Goal: Task Accomplishment & Management: Use online tool/utility

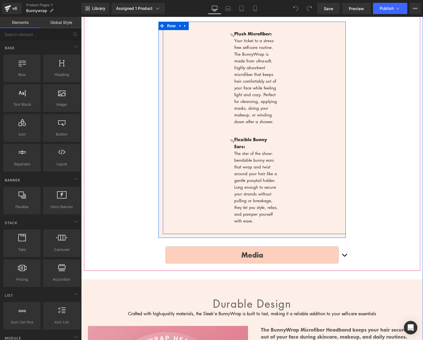
scroll to position [267, 0]
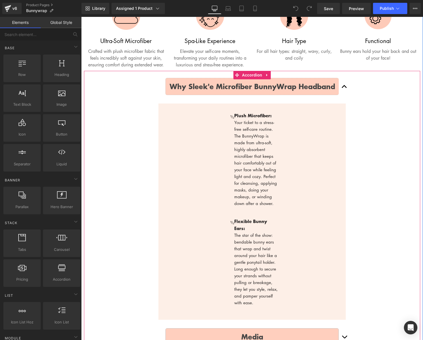
click at [344, 94] on button "button" at bounding box center [344, 87] width 11 height 26
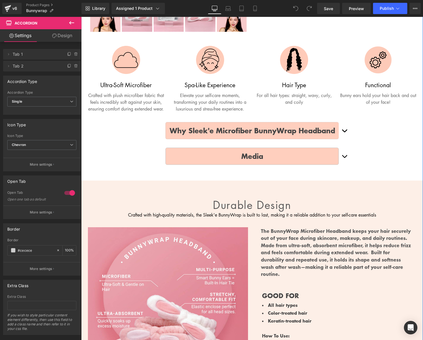
scroll to position [217, 0]
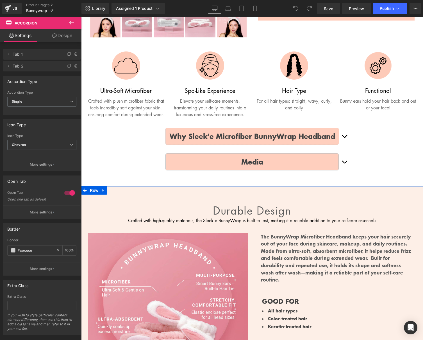
click at [257, 197] on div "Durable design Heading Crafted with high-quality materials, the Sleek'e BunnyWr…" at bounding box center [252, 296] width 342 height 220
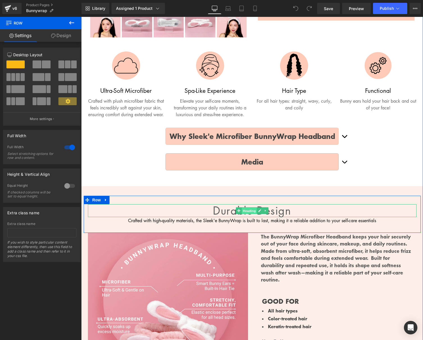
click at [249, 214] on span "Heading" at bounding box center [248, 210] width 15 height 7
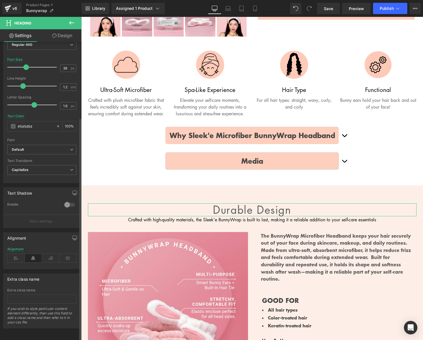
scroll to position [0, 0]
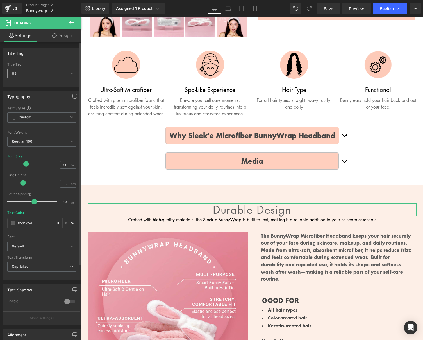
click at [28, 73] on span "H3" at bounding box center [41, 74] width 69 height 10
drag, startPoint x: 7, startPoint y: 53, endPoint x: 5, endPoint y: 59, distance: 6.6
click at [22, 86] on div "Title Tag H1 H2 H3 H4 H5 H6 Title Tag H3 H1 H2 H3 H4 H5 H6 Typography Text Styl…" at bounding box center [42, 231] width 84 height 383
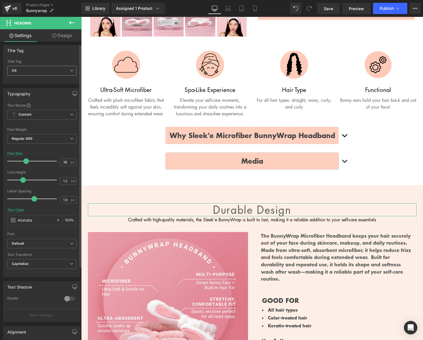
drag, startPoint x: 5, startPoint y: 49, endPoint x: 28, endPoint y: 72, distance: 32.6
click at [28, 72] on div "Title Tag H1 H2 H3 H4 H5 H6 Title Tag H3 H1 H2 H3 H4 H5 H6" at bounding box center [42, 64] width 78 height 39
drag, startPoint x: 21, startPoint y: 69, endPoint x: 63, endPoint y: 77, distance: 43.1
click at [6, 45] on div "Title Tag H1 H2 H3 H4 H5 H6 Title Tag H3 H1 H2 H3 H4 H5 H6" at bounding box center [42, 62] width 84 height 43
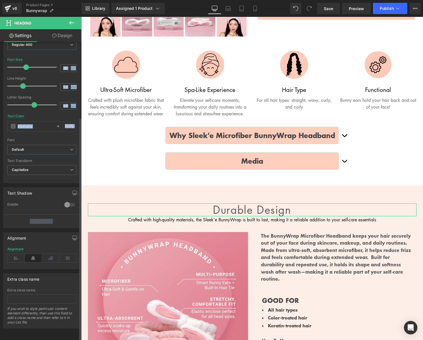
scroll to position [101, 0]
drag, startPoint x: 45, startPoint y: 327, endPoint x: 28, endPoint y: 319, distance: 18.5
click at [28, 319] on div "Title Tag H1 H2 H3 H4 H5 H6 Title Tag H3 H1 H2 H3 H4 H5 H6 Typography Text Styl…" at bounding box center [42, 192] width 84 height 300
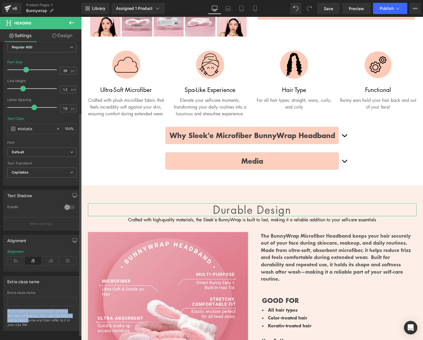
scroll to position [95, 0]
drag, startPoint x: 28, startPoint y: 319, endPoint x: 7, endPoint y: 280, distance: 44.5
click at [7, 280] on div "Extra class name Extra class name If you wish to style particular content eleme…" at bounding box center [42, 301] width 78 height 55
drag, startPoint x: 8, startPoint y: 280, endPoint x: 29, endPoint y: 296, distance: 26.7
click at [29, 299] on div "Extra class name Extra class name If you wish to style particular content eleme…" at bounding box center [42, 301] width 78 height 55
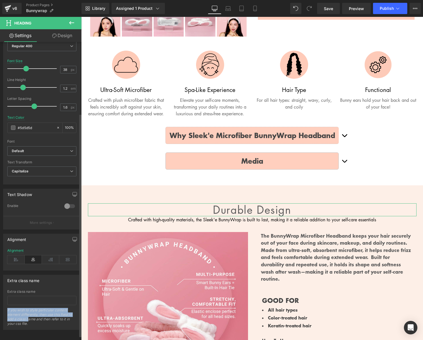
click at [26, 280] on div "Extra class name" at bounding box center [23, 279] width 32 height 8
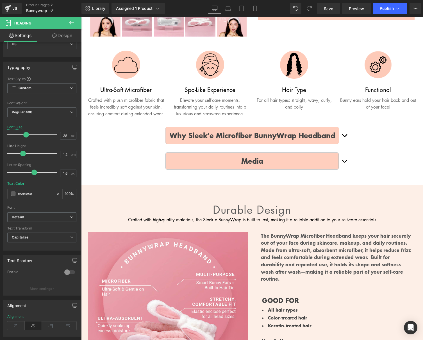
scroll to position [0, 0]
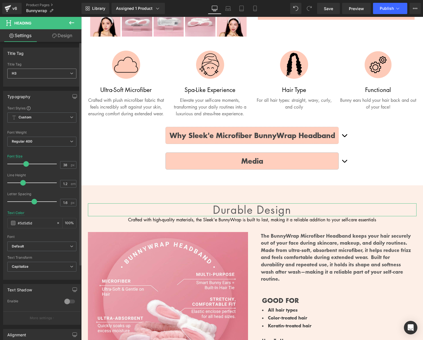
click at [37, 73] on span "H3" at bounding box center [41, 74] width 69 height 10
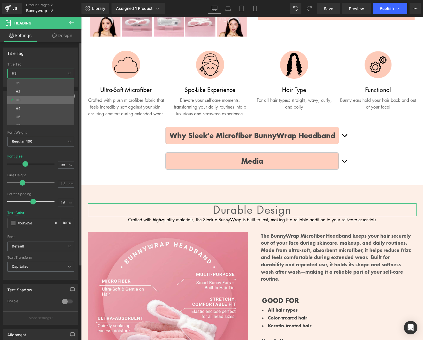
click at [31, 101] on li "H3" at bounding box center [41, 100] width 69 height 8
type input "100"
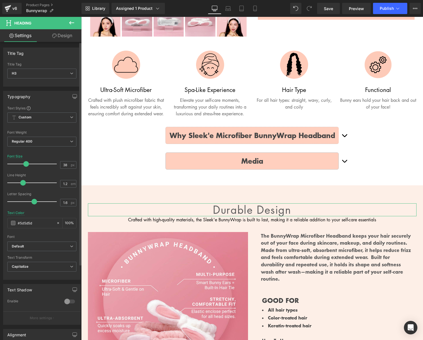
click at [19, 53] on div "Title Tag" at bounding box center [15, 52] width 17 height 8
click at [23, 71] on span "H3" at bounding box center [41, 74] width 69 height 10
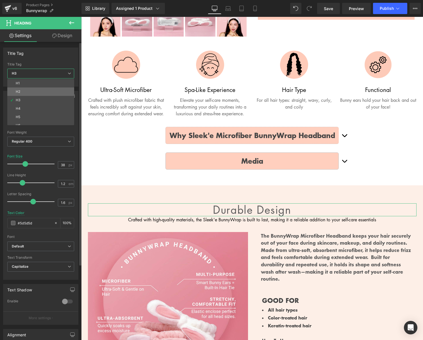
click at [29, 92] on li "H2" at bounding box center [41, 91] width 69 height 8
type input "20"
type input "1.6"
type input "2"
type input "#1b100e"
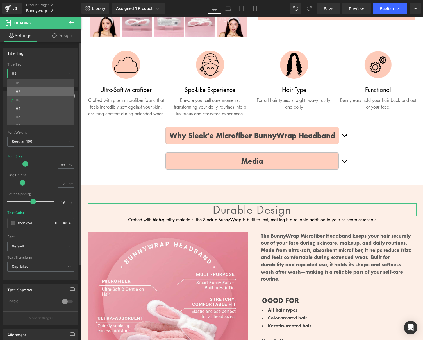
type input "100"
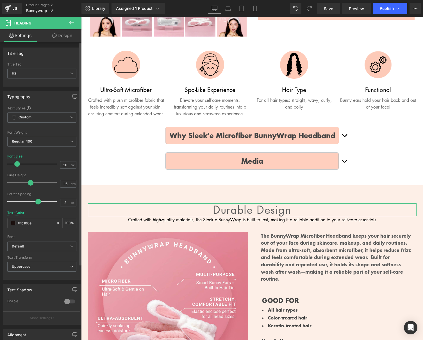
type input "38"
type input "1.2"
type input "1.6"
type input "#5d5d5d"
type input "100"
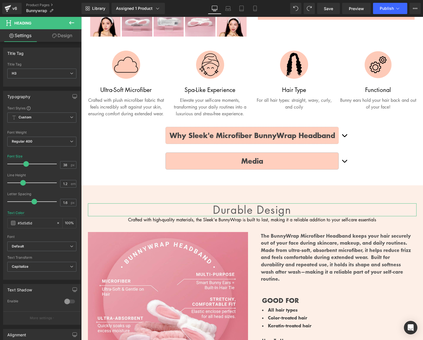
click at [58, 42] on link "Design" at bounding box center [62, 35] width 41 height 13
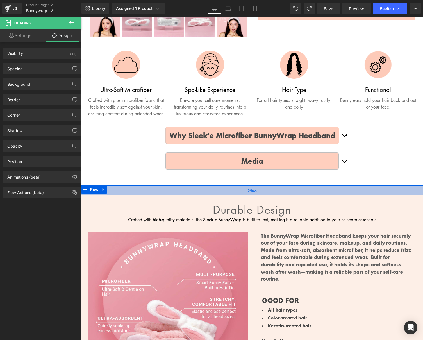
click at [231, 195] on div "34px" at bounding box center [252, 190] width 342 height 10
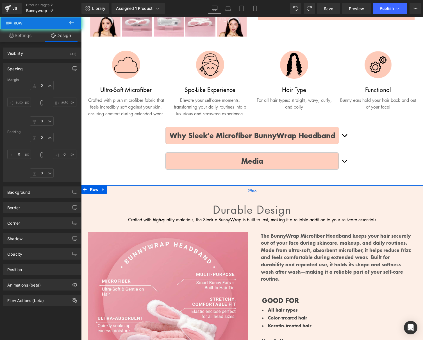
type input "0"
type input "34"
type input "0"
type input "31"
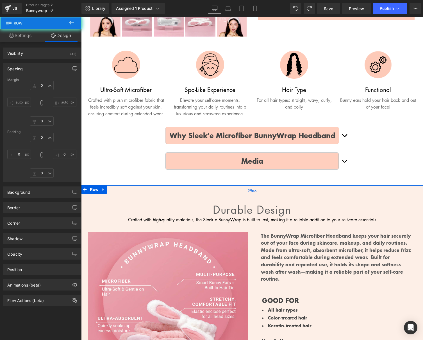
type input "0"
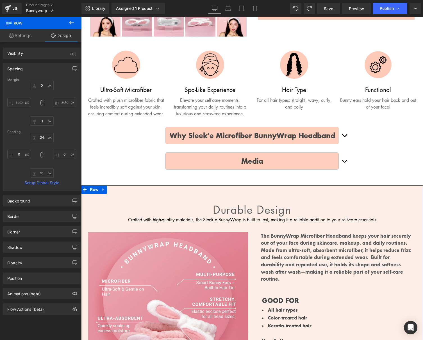
click at [23, 36] on link "Settings" at bounding box center [20, 35] width 41 height 13
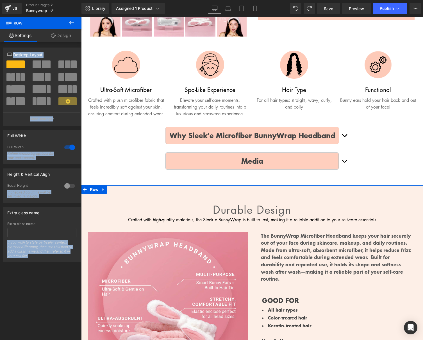
drag, startPoint x: 45, startPoint y: 268, endPoint x: 49, endPoint y: 258, distance: 10.1
click at [49, 258] on div "12 12 12 Column Size Customizer 12 Desktop Layout Laptop Layout Tablet Layout M…" at bounding box center [42, 192] width 84 height 300
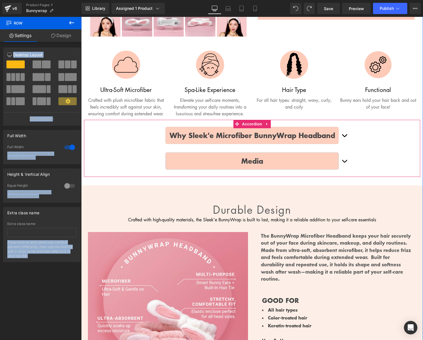
copy div "Desktop Layout Laptop Layout Tablet Layout Mobile Layout More settings Column S…"
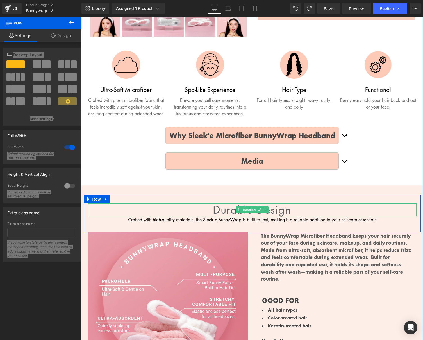
click at [258, 213] on link at bounding box center [260, 209] width 6 height 7
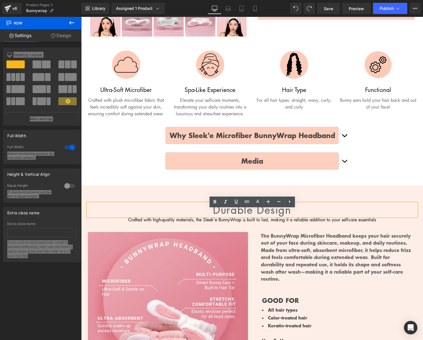
drag, startPoint x: 285, startPoint y: 213, endPoint x: 298, endPoint y: 188, distance: 27.3
click at [285, 213] on h3 "Durable design" at bounding box center [252, 209] width 329 height 13
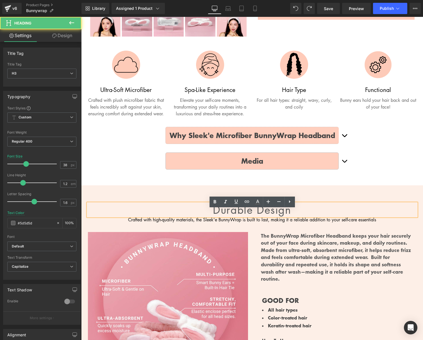
click at [302, 185] on div "Sale Off (P) Image ‹" at bounding box center [252, 6] width 342 height 357
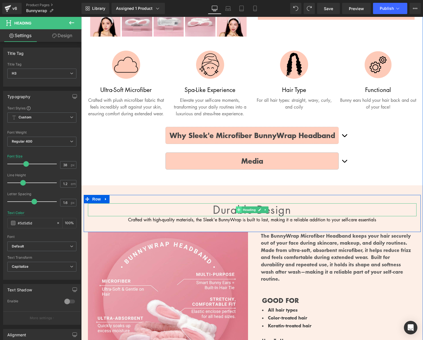
click at [240, 211] on icon at bounding box center [238, 209] width 3 height 3
click at [265, 211] on icon at bounding box center [265, 210] width 1 height 2
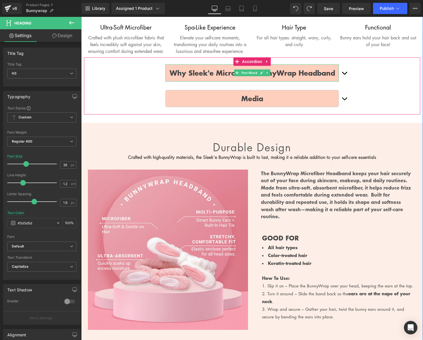
scroll to position [284, 0]
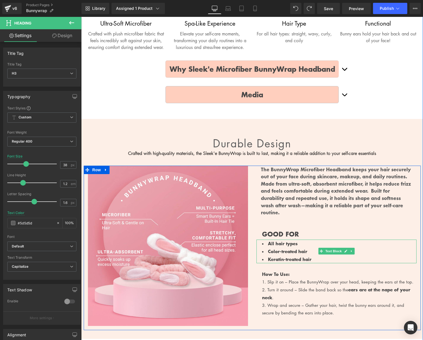
drag, startPoint x: 306, startPoint y: 259, endPoint x: 309, endPoint y: 263, distance: 5.6
click at [306, 255] on li "Color-treated hair" at bounding box center [339, 251] width 154 height 8
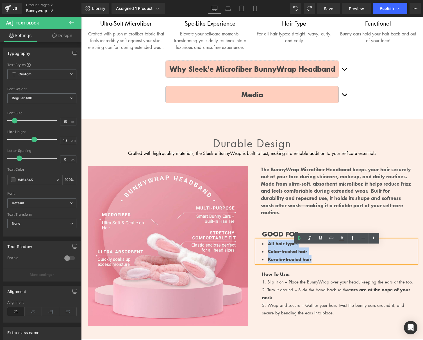
drag, startPoint x: 312, startPoint y: 263, endPoint x: 268, endPoint y: 250, distance: 46.6
click at [268, 250] on ul "All hair types Color-treated hair Keratin-treated hair" at bounding box center [339, 251] width 154 height 24
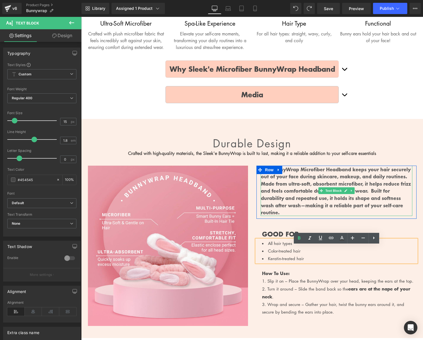
click at [262, 216] on p "The BunnyWrap Microfiber Headband keeps your hair securely out of your face dur…" at bounding box center [336, 190] width 151 height 50
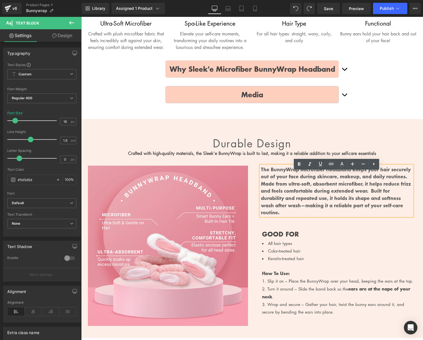
click at [234, 130] on div "Durable design Heading Crafted with high-quality materials, the Sleek'e BunnyWr…" at bounding box center [252, 228] width 342 height 219
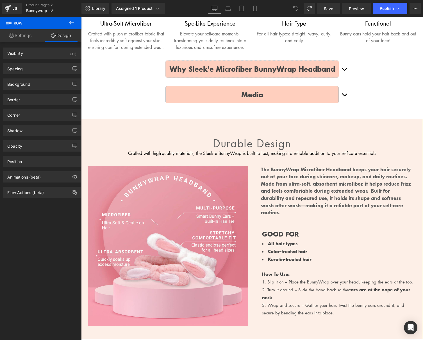
click at [289, 238] on b "GOOD FOR" at bounding box center [280, 233] width 37 height 9
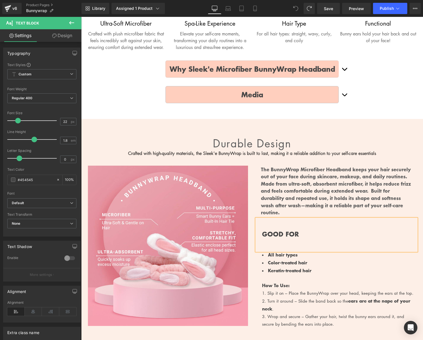
click at [309, 273] on b "Keratin-treated hair" at bounding box center [290, 269] width 44 height 7
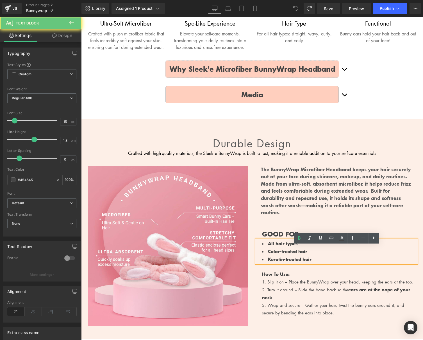
click at [321, 263] on li "Keratin-treated hair" at bounding box center [339, 259] width 154 height 8
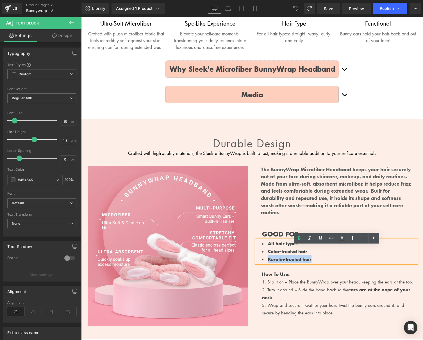
click at [321, 263] on li "Keratin-treated hair" at bounding box center [339, 259] width 154 height 8
click at [316, 263] on li "Keratin-treated hair" at bounding box center [339, 259] width 154 height 8
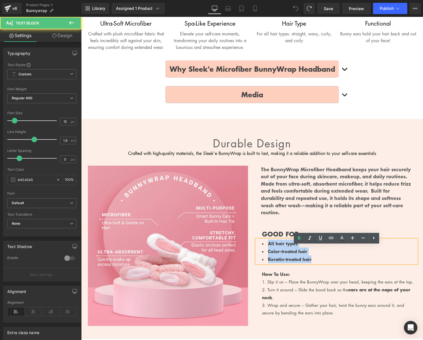
drag, startPoint x: 301, startPoint y: 263, endPoint x: 263, endPoint y: 251, distance: 40.5
click at [258, 251] on div "All hair types Color-treated hair Keratin-treated hair" at bounding box center [336, 251] width 160 height 24
drag, startPoint x: 265, startPoint y: 249, endPoint x: 314, endPoint y: 266, distance: 52.1
click at [314, 263] on ul "All hair types Color-treated hair Keratin-treated hair" at bounding box center [339, 251] width 154 height 24
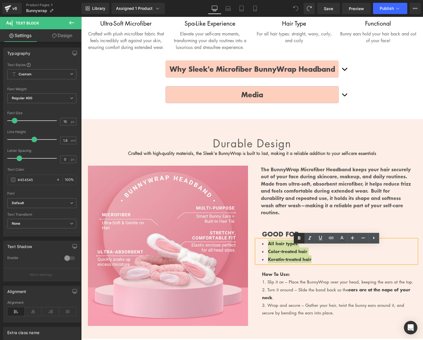
click at [299, 237] on icon at bounding box center [299, 237] width 3 height 3
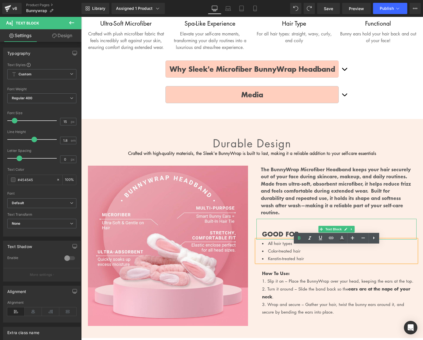
click at [289, 227] on div "GOOD FOR" at bounding box center [336, 228] width 160 height 21
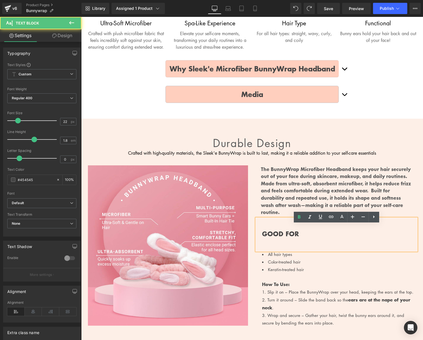
click at [278, 197] on p "The BunnyWrap Microfiber Headband keeps your hair securely out of your face dur…" at bounding box center [336, 190] width 151 height 50
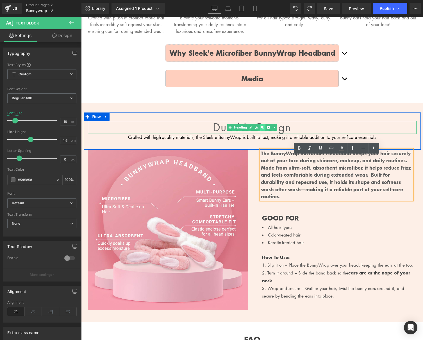
click at [260, 131] on link at bounding box center [262, 127] width 6 height 7
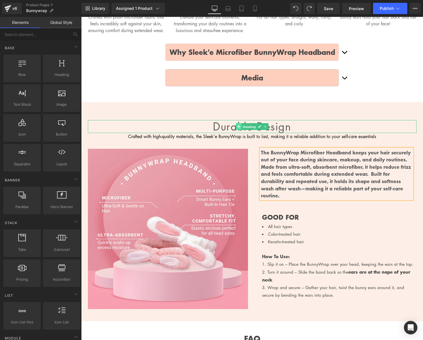
click at [237, 130] on link "Heading" at bounding box center [246, 126] width 21 height 7
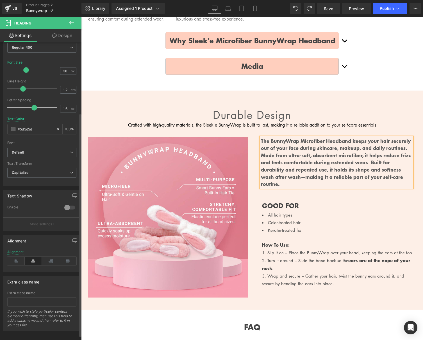
scroll to position [95, 0]
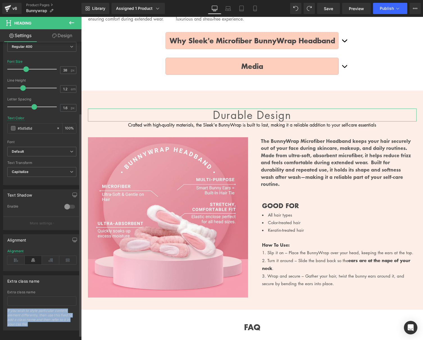
drag, startPoint x: 16, startPoint y: 312, endPoint x: 8, endPoint y: 280, distance: 32.9
click at [8, 280] on div "Extra class name Extra class name If you wish to style particular content eleme…" at bounding box center [42, 302] width 78 height 55
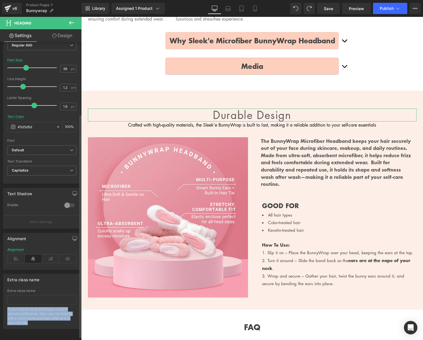
click at [8, 280] on div "Extra class name" at bounding box center [23, 278] width 32 height 8
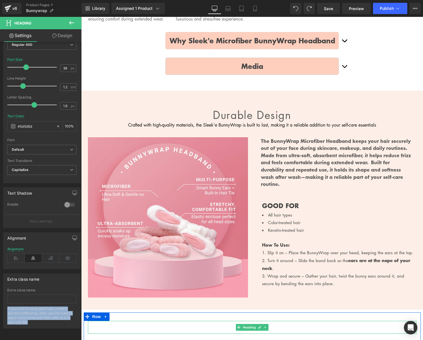
copy div "If you wish to style particular content element differently, then use this fiel…"
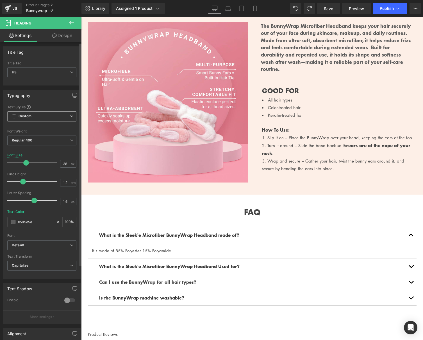
scroll to position [1, 0]
click at [31, 115] on b "Custom" at bounding box center [25, 116] width 13 height 5
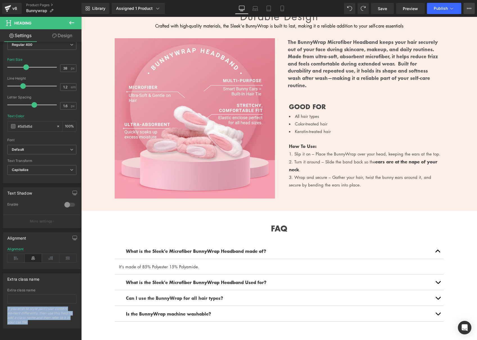
scroll to position [425, 0]
click at [471, 10] on icon at bounding box center [468, 8] width 4 height 4
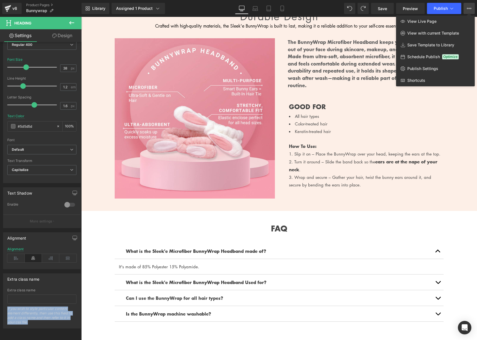
click at [471, 10] on icon at bounding box center [468, 8] width 4 height 4
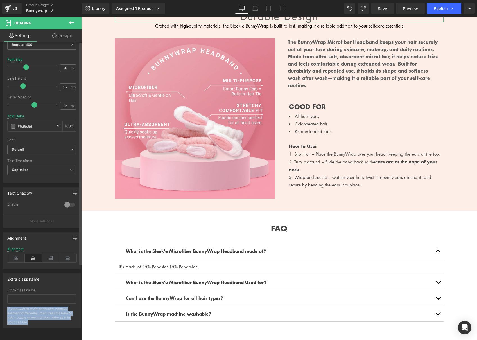
scroll to position [0, 0]
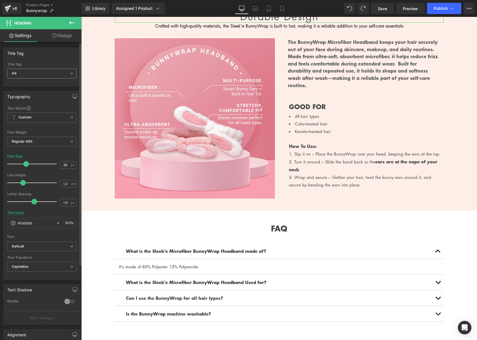
click at [54, 74] on span "H3" at bounding box center [41, 74] width 69 height 10
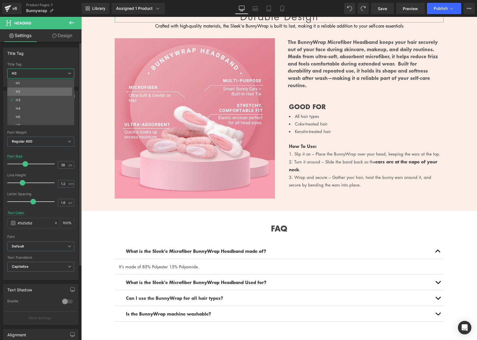
scroll to position [4, 0]
click at [52, 74] on span "H3" at bounding box center [40, 74] width 67 height 10
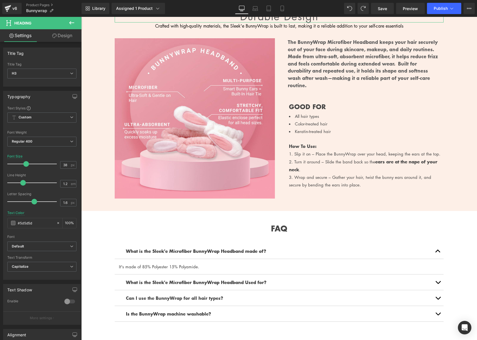
click at [64, 36] on link "Design" at bounding box center [62, 35] width 41 height 13
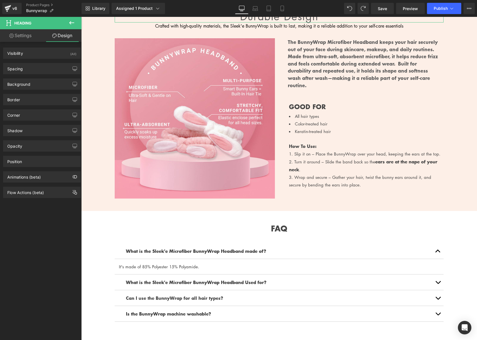
drag, startPoint x: 33, startPoint y: 198, endPoint x: 21, endPoint y: 106, distance: 92.3
click at [21, 106] on div "Visibility (All) 0|0|0|0 1 Show on Desktop 1 Show on Laptop 1 Show on Tablet 1 …" at bounding box center [42, 120] width 84 height 156
drag, startPoint x: 43, startPoint y: 212, endPoint x: 19, endPoint y: 144, distance: 71.5
click at [17, 136] on div "Visibility (All) 0|0|0|0 1 Show on Desktop 1 Show on Laptop 1 Show on Tablet 1 …" at bounding box center [42, 192] width 84 height 300
click at [26, 190] on div "Flow Actions (beta)" at bounding box center [25, 191] width 37 height 8
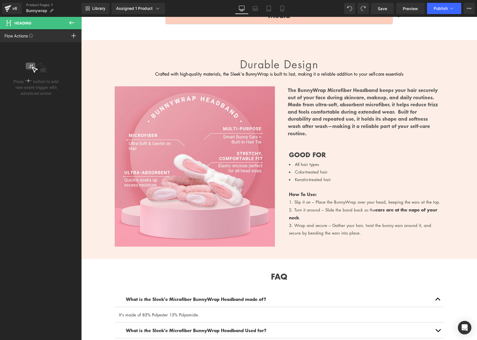
scroll to position [376, 0]
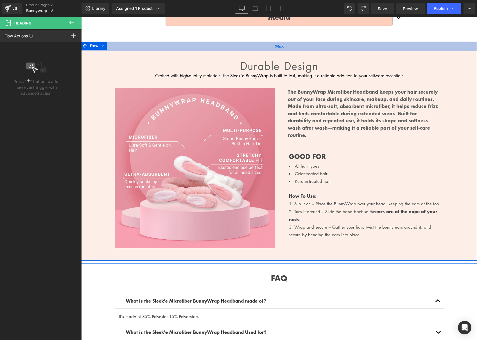
click at [275, 51] on div "34px" at bounding box center [278, 47] width 395 height 10
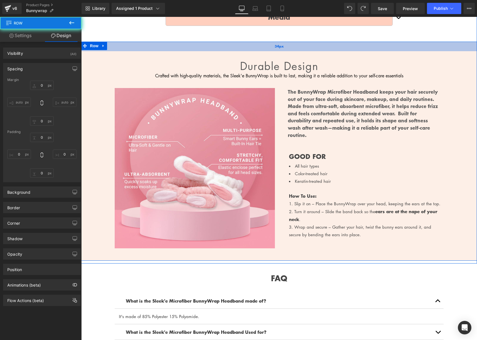
type input "0"
type input "34"
type input "0"
type input "31"
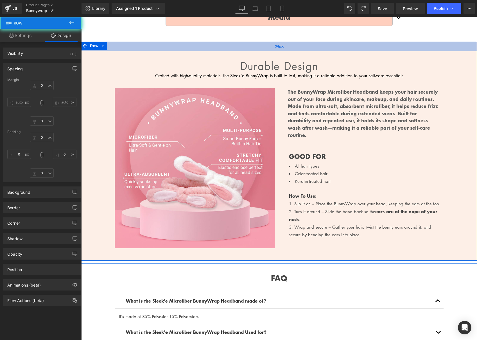
type input "0"
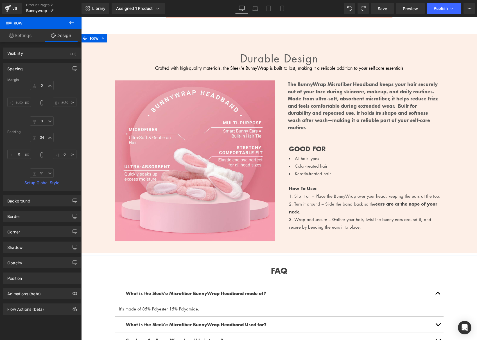
scroll to position [384, 0]
click at [92, 41] on span "Row" at bounding box center [93, 38] width 11 height 8
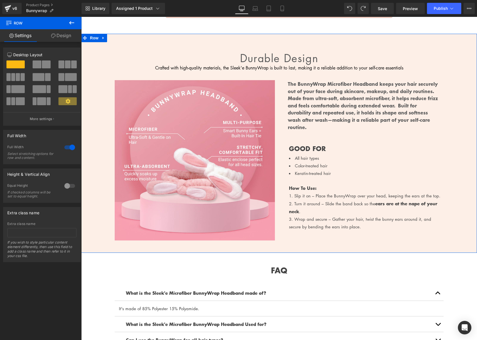
drag, startPoint x: 51, startPoint y: 35, endPoint x: 52, endPoint y: 32, distance: 3.6
click at [51, 35] on icon at bounding box center [53, 35] width 4 height 4
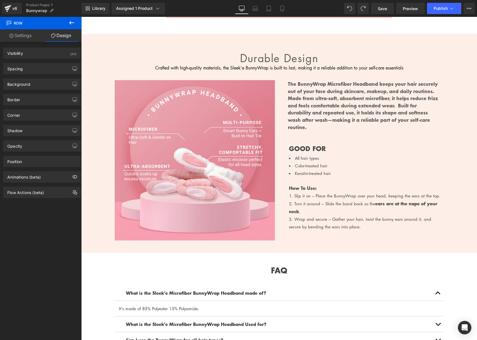
click at [70, 25] on icon at bounding box center [71, 22] width 7 height 7
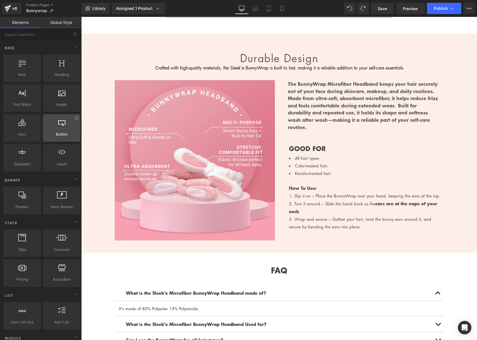
scroll to position [0, 0]
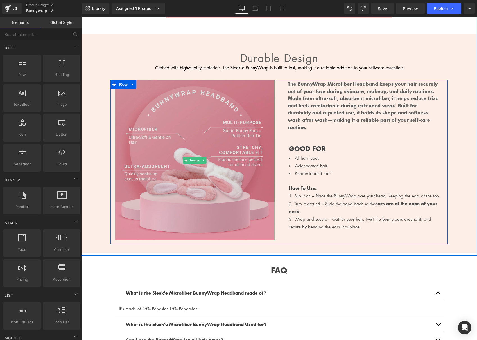
click at [204, 152] on img at bounding box center [195, 160] width 160 height 160
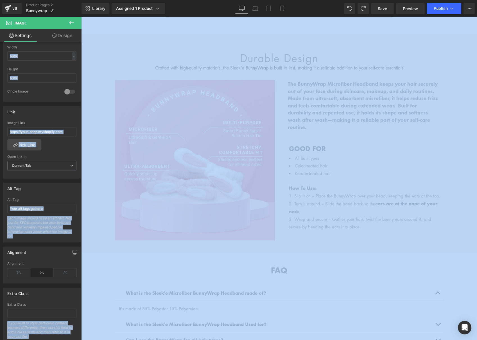
scroll to position [201, 0]
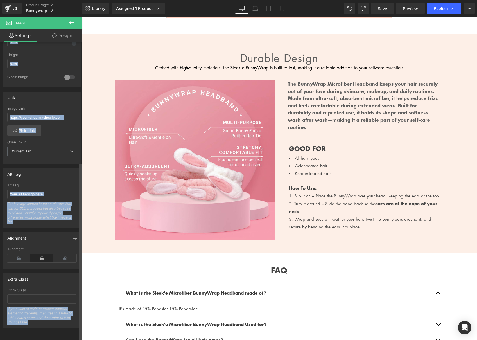
drag, startPoint x: 6, startPoint y: 52, endPoint x: 32, endPoint y: 319, distance: 268.6
click at [32, 320] on div "Image https://ucarecdn.com/1e858e52-0f05-40c0-9891-78aee25723f2/-/format/auto/-…" at bounding box center [42, 86] width 84 height 483
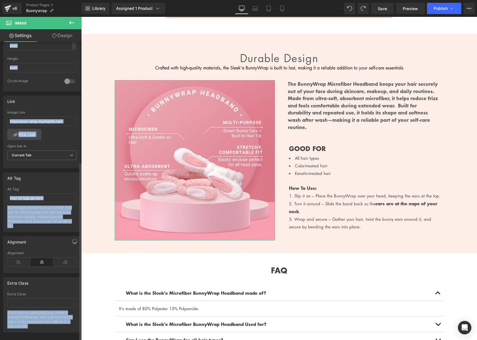
copy div "Replace Image Upload image or Browse gallery Image Src Image Quality Lighter Li…"
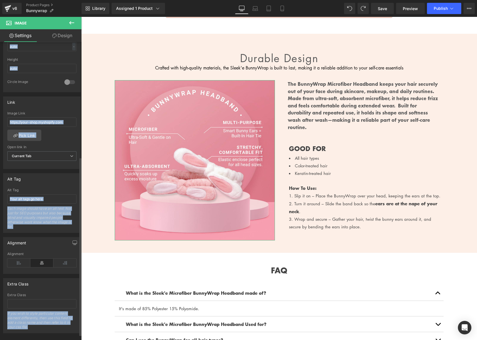
scroll to position [194, 0]
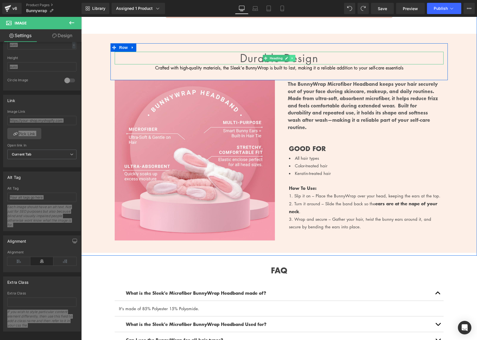
click at [293, 60] on icon at bounding box center [292, 57] width 3 height 3
click at [303, 61] on link at bounding box center [301, 58] width 6 height 7
click at [307, 61] on h3 "Durable design" at bounding box center [279, 58] width 329 height 13
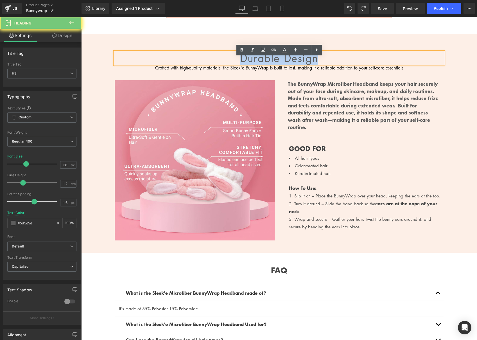
click at [307, 61] on h3 "Durable design" at bounding box center [279, 58] width 329 height 13
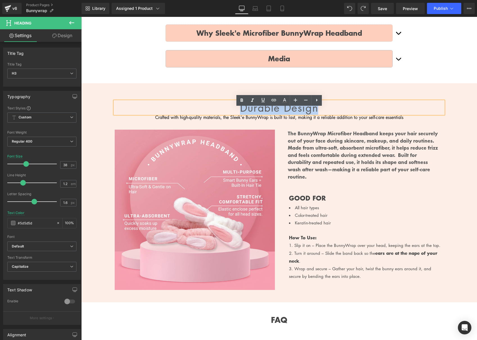
scroll to position [333, 0]
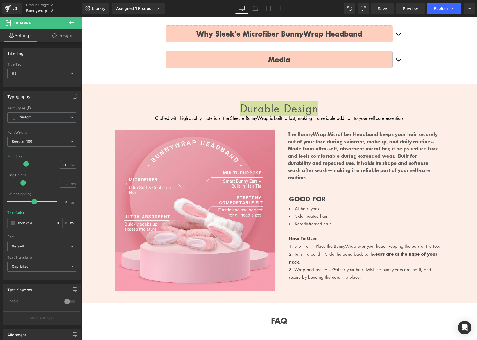
click at [73, 22] on icon at bounding box center [71, 22] width 7 height 7
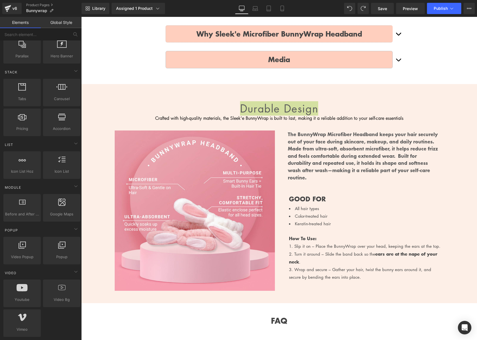
scroll to position [0, 0]
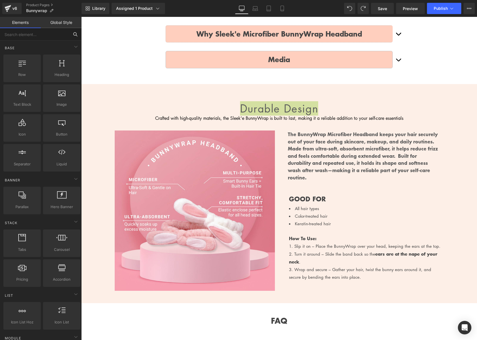
click at [25, 32] on input "text" at bounding box center [34, 34] width 69 height 12
paste input "Custom HTML”"
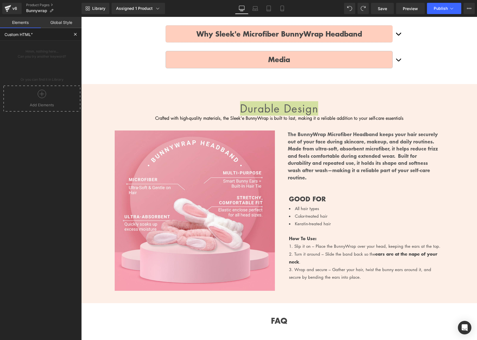
click at [38, 96] on icon at bounding box center [42, 94] width 8 height 8
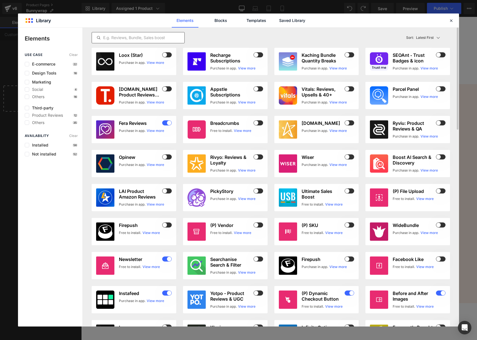
drag, startPoint x: 150, startPoint y: 33, endPoint x: 152, endPoint y: 37, distance: 4.1
click at [150, 33] on div at bounding box center [138, 37] width 93 height 11
click at [154, 39] on input "text" at bounding box center [138, 37] width 92 height 7
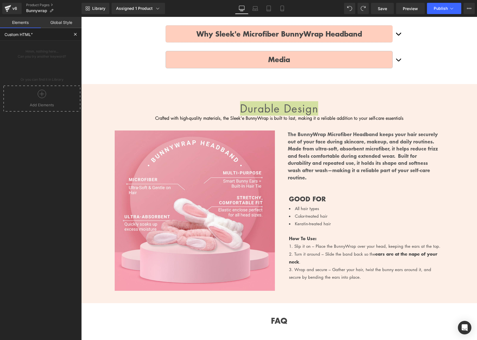
click at [38, 38] on input "Custom HTML”" at bounding box center [34, 34] width 69 height 12
type input "Custom HTML"
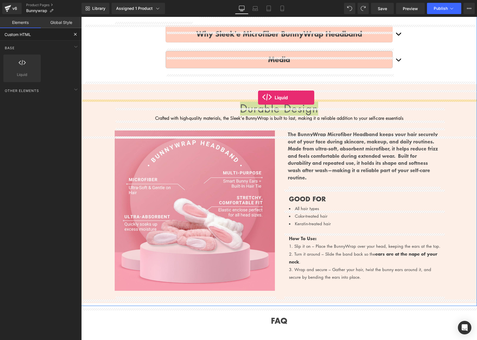
drag, startPoint x: 96, startPoint y: 84, endPoint x: 257, endPoint y: 96, distance: 160.8
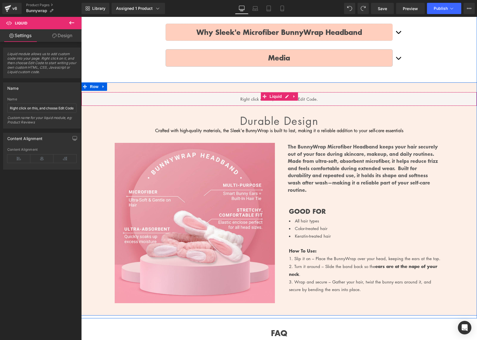
click at [309, 106] on div "Liquid" at bounding box center [278, 99] width 395 height 14
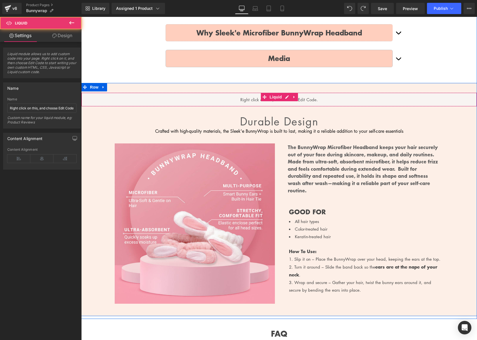
scroll to position [335, 0]
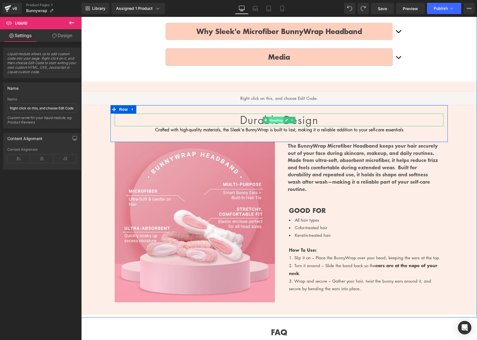
click at [279, 123] on span "Heading" at bounding box center [275, 120] width 15 height 7
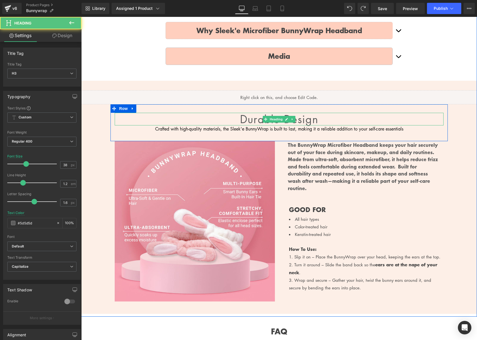
click at [253, 125] on h3 "Durable design" at bounding box center [279, 119] width 329 height 13
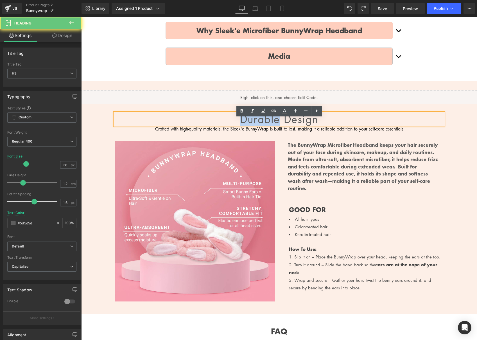
click at [253, 125] on h3 "Durable design" at bounding box center [279, 119] width 329 height 13
copy h3 "Durable design"
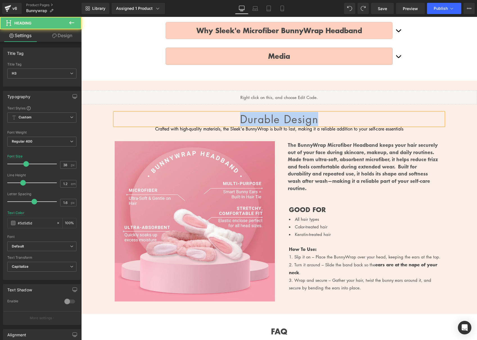
scroll to position [336, 0]
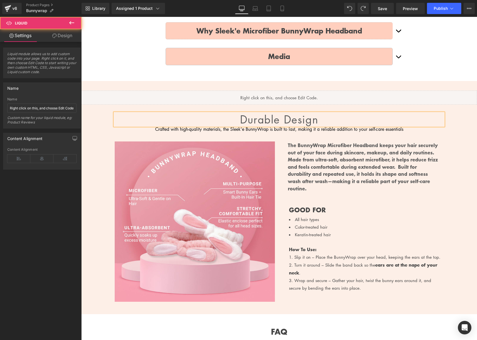
click at [254, 100] on div "Liquid" at bounding box center [278, 97] width 395 height 14
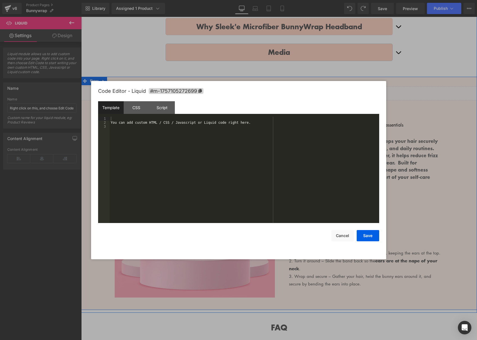
click at [289, 96] on div "Liquid" at bounding box center [278, 93] width 395 height 14
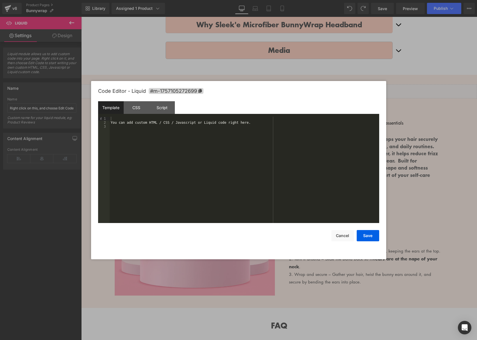
scroll to position [341, 0]
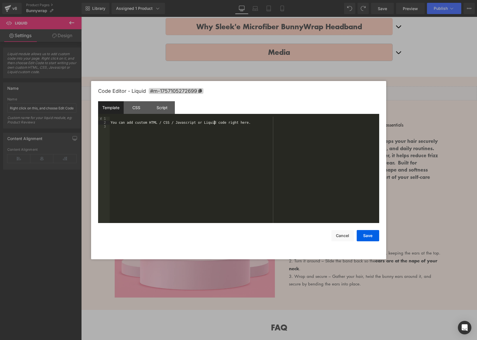
drag, startPoint x: 214, startPoint y: 122, endPoint x: 302, endPoint y: 125, distance: 87.9
click at [215, 122] on div "You can add custom HTML / CSS / Javascript or Liquid code right here." at bounding box center [244, 174] width 269 height 114
click at [261, 124] on div "You can add custom HTML / CSS / Javascript or Liquid code right here." at bounding box center [244, 174] width 269 height 114
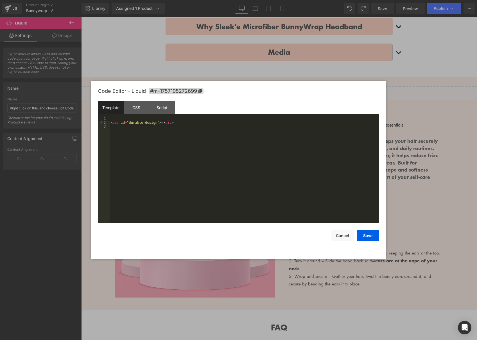
click at [249, 118] on div "< div id = "durable-design" > </ div >" at bounding box center [244, 174] width 269 height 114
click at [371, 236] on button "Save" at bounding box center [367, 235] width 22 height 11
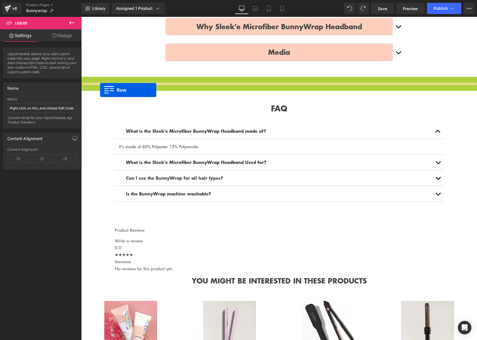
drag, startPoint x: 92, startPoint y: 85, endPoint x: 100, endPoint y: 90, distance: 9.1
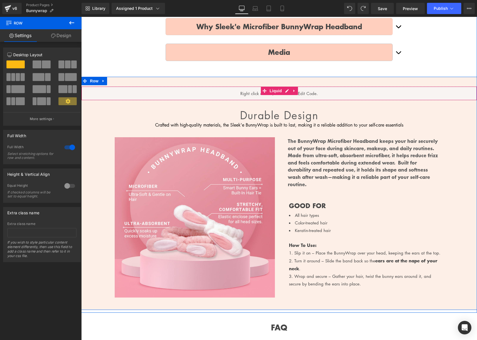
click at [88, 100] on div "Liquid" at bounding box center [278, 93] width 395 height 14
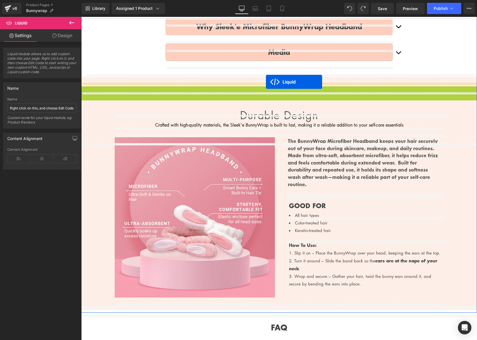
drag, startPoint x: 264, startPoint y: 96, endPoint x: 266, endPoint y: 82, distance: 14.4
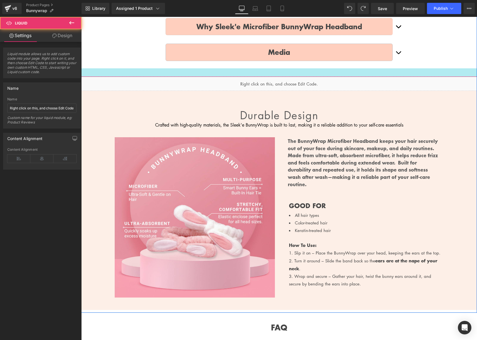
click at [242, 77] on div at bounding box center [278, 72] width 395 height 8
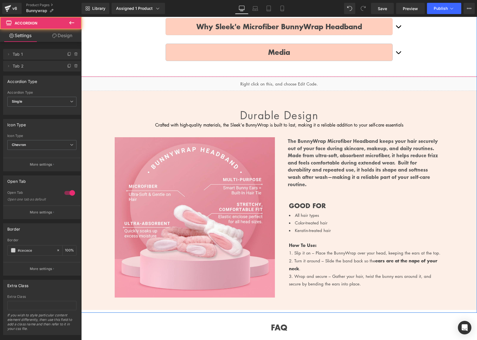
click at [81, 17] on div at bounding box center [81, 17] width 0 height 0
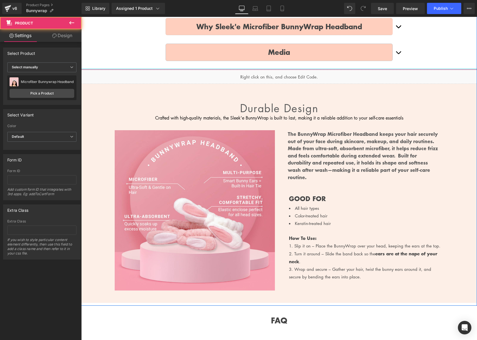
drag, startPoint x: 242, startPoint y: 80, endPoint x: 242, endPoint y: 76, distance: 4.5
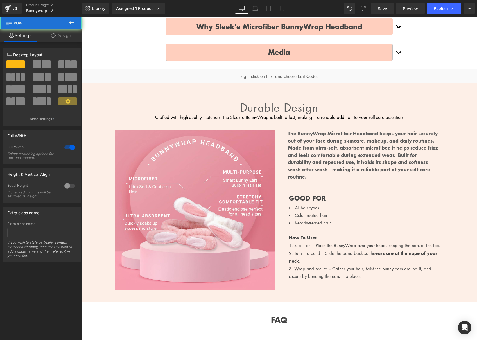
click at [240, 94] on div "Durable design Heading Crafted with high-quality materials, the Sleek'e BunnyWr…" at bounding box center [278, 192] width 395 height 219
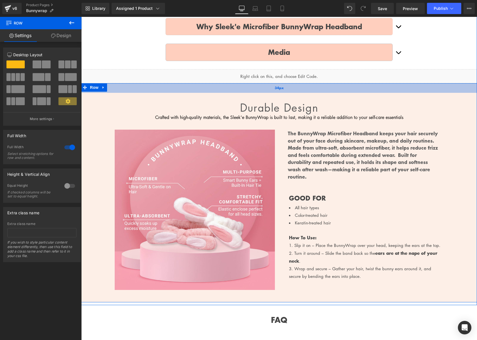
scroll to position [335, 0]
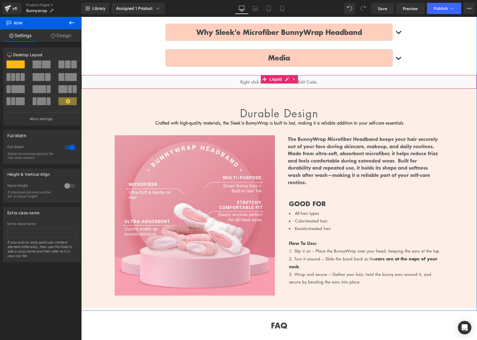
click at [265, 86] on div "Liquid" at bounding box center [278, 82] width 395 height 14
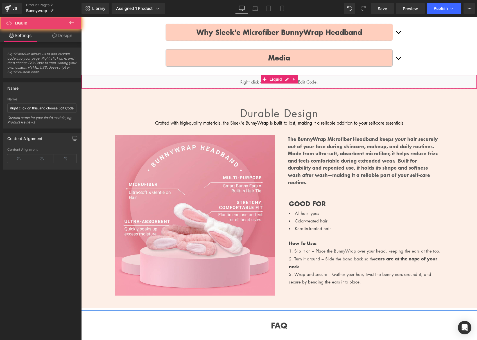
click at [304, 85] on div "Liquid" at bounding box center [278, 82] width 395 height 14
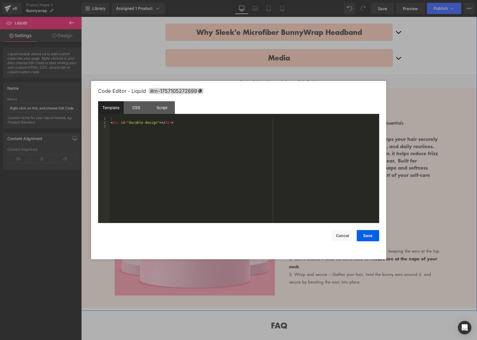
click at [286, 84] on div "Liquid" at bounding box center [278, 82] width 395 height 14
click at [367, 235] on button "Save" at bounding box center [367, 235] width 22 height 11
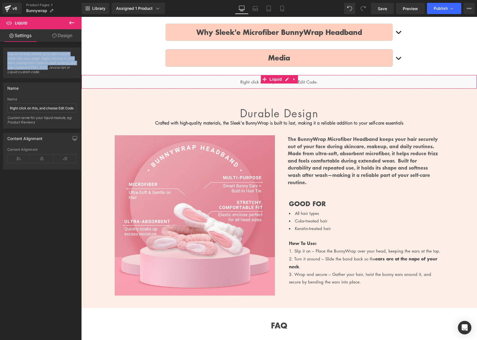
drag, startPoint x: 70, startPoint y: 69, endPoint x: 54, endPoint y: 44, distance: 29.1
click at [54, 44] on div "Liquid module allows us to add custom code into your page. Right click on it, a…" at bounding box center [42, 60] width 84 height 35
click at [58, 54] on span "Liquid module allows us to add custom code into your page. Right click on it, a…" at bounding box center [41, 65] width 69 height 26
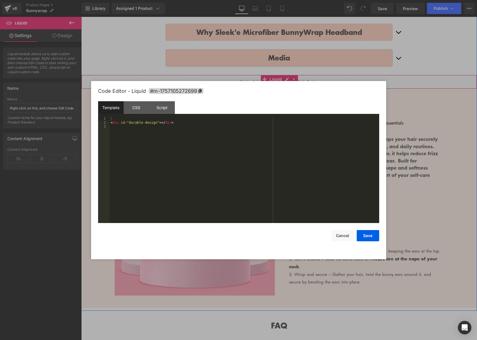
click at [285, 83] on div "Liquid" at bounding box center [278, 82] width 395 height 14
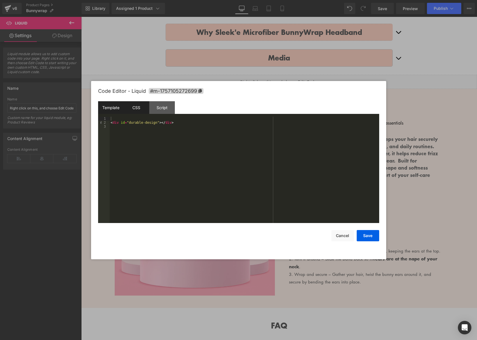
click at [136, 109] on div "CSS" at bounding box center [137, 107] width 26 height 13
click at [156, 110] on div "Script" at bounding box center [162, 107] width 26 height 13
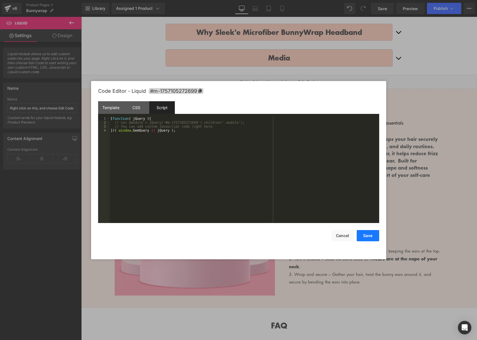
click at [365, 234] on button "Save" at bounding box center [367, 235] width 22 height 11
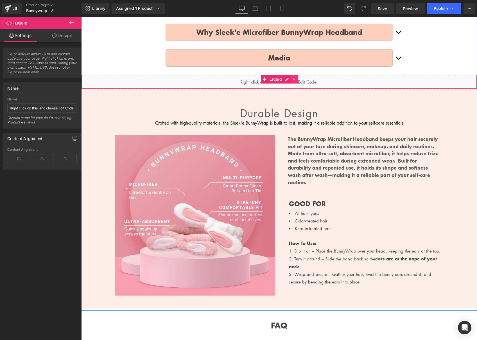
click at [293, 81] on icon at bounding box center [293, 79] width 1 height 3
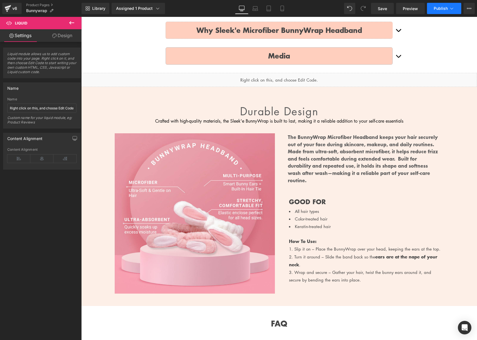
click at [444, 10] on span "Publish" at bounding box center [440, 8] width 14 height 4
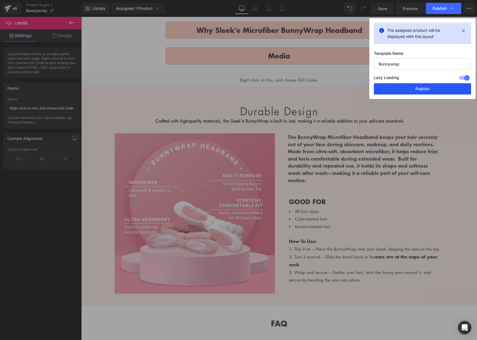
click at [405, 90] on button "Publish" at bounding box center [421, 88] width 97 height 11
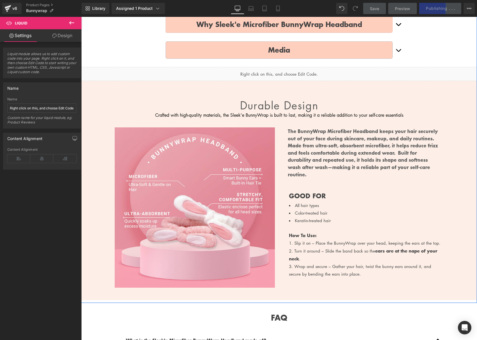
scroll to position [344, 0]
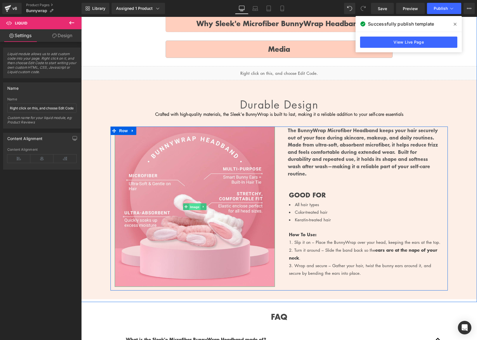
click at [194, 210] on span "Image" at bounding box center [195, 206] width 12 height 7
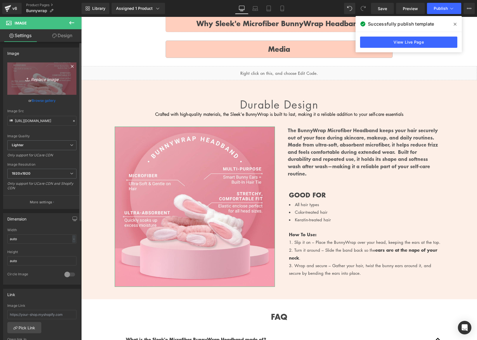
click at [47, 78] on icon "Replace Image" at bounding box center [41, 78] width 45 height 7
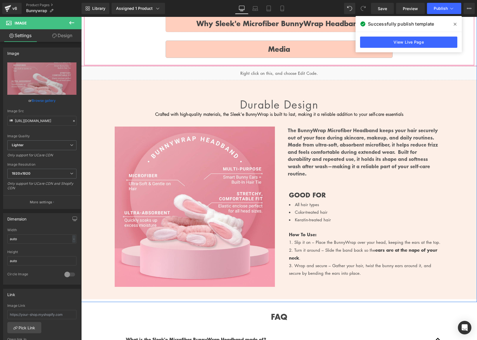
click at [397, 56] on button "button" at bounding box center [397, 49] width 11 height 26
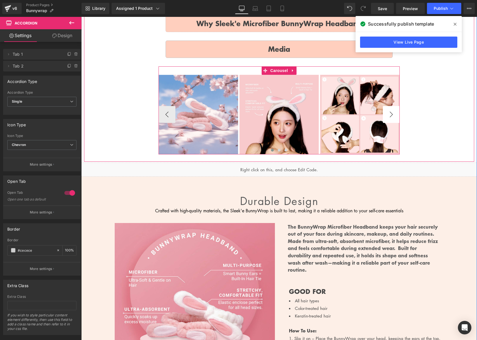
click at [393, 119] on button "›" at bounding box center [390, 114] width 17 height 17
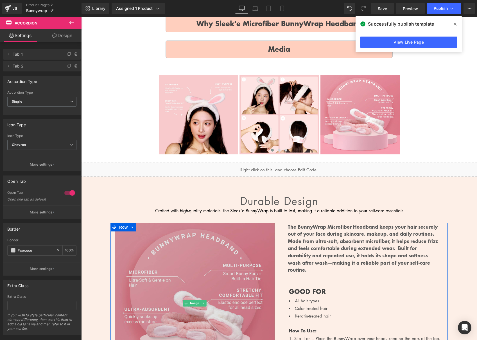
click at [205, 272] on img at bounding box center [195, 303] width 160 height 160
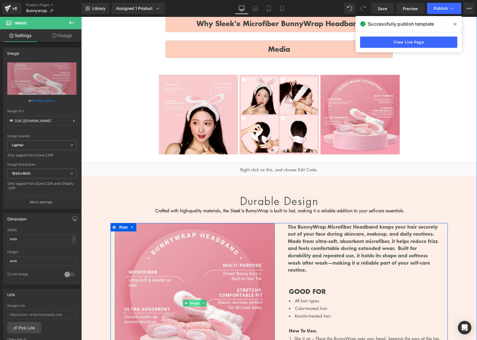
click at [193, 306] on span "Image" at bounding box center [195, 302] width 12 height 7
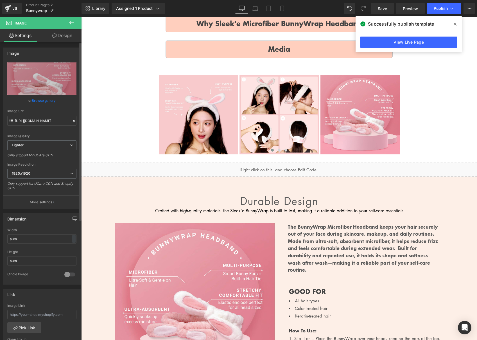
drag, startPoint x: 41, startPoint y: 79, endPoint x: 47, endPoint y: 97, distance: 18.6
click at [47, 97] on div "https://ucarecdn.com/1e858e52-0f05-40c0-9891-78aee25723f2/-/format/auto/-/previ…" at bounding box center [41, 135] width 77 height 146
click at [42, 100] on link "Browse gallery" at bounding box center [44, 100] width 24 height 10
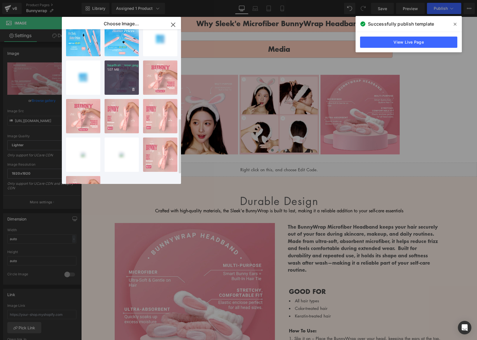
scroll to position [277, 0]
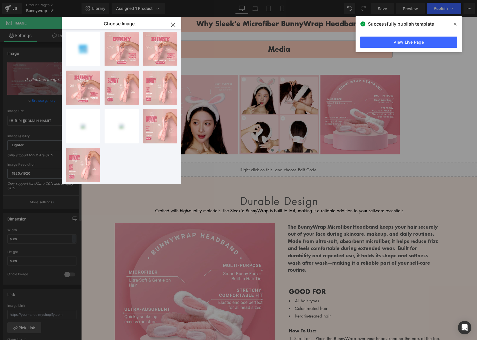
click at [22, 0] on div "Image You are previewing how the will restyle your page. You can not edit Eleme…" at bounding box center [238, 0] width 477 height 0
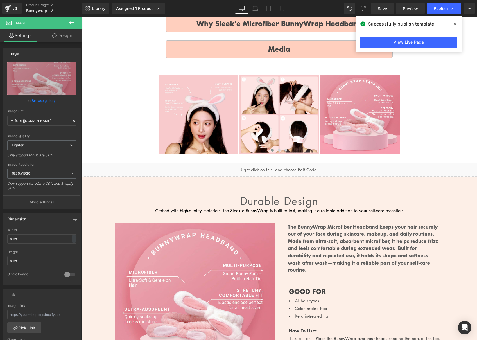
click at [42, 101] on link "Browse gallery" at bounding box center [44, 100] width 24 height 10
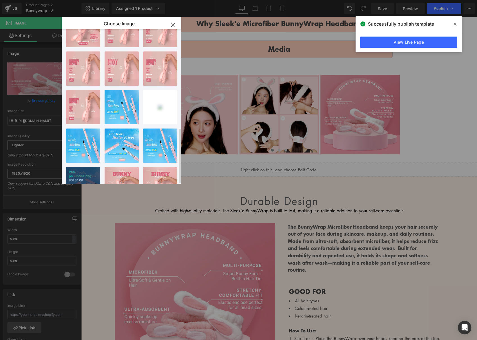
scroll to position [0, 0]
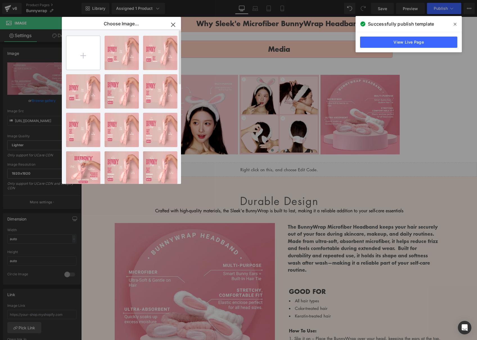
click at [90, 51] on input "file" at bounding box center [83, 53] width 34 height 34
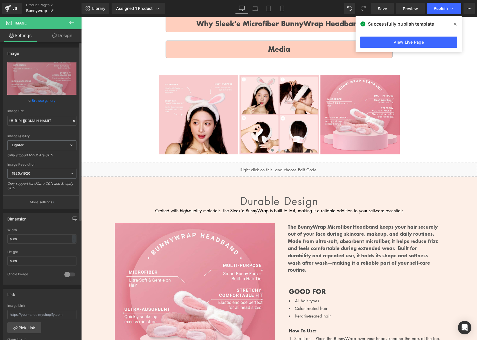
click at [44, 0] on div "Image You are previewing how the will restyle your page. You can not edit Eleme…" at bounding box center [238, 0] width 477 height 0
click at [49, 102] on link "Browse gallery" at bounding box center [44, 100] width 24 height 10
click at [49, 0] on div "Image You are previewing how the will restyle your page. You can not edit Eleme…" at bounding box center [238, 0] width 477 height 0
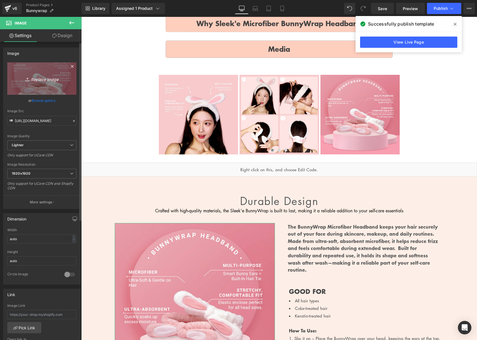
click at [51, 74] on link "Replace Image" at bounding box center [41, 78] width 69 height 32
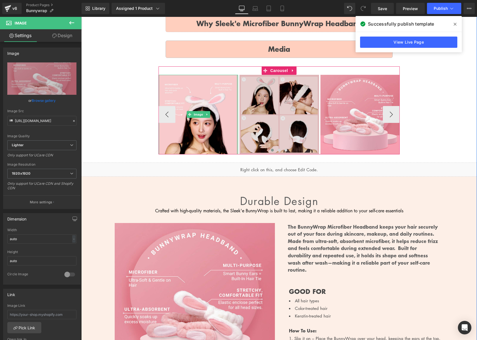
click at [275, 124] on img at bounding box center [278, 114] width 79 height 79
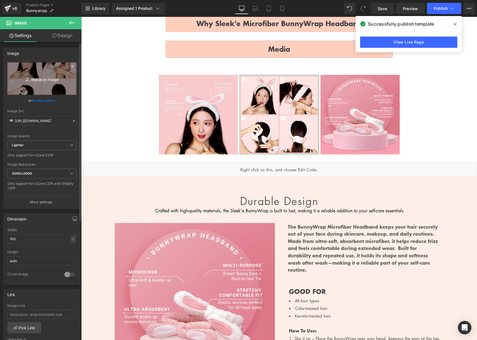
click at [41, 80] on icon "Replace Image" at bounding box center [41, 78] width 45 height 7
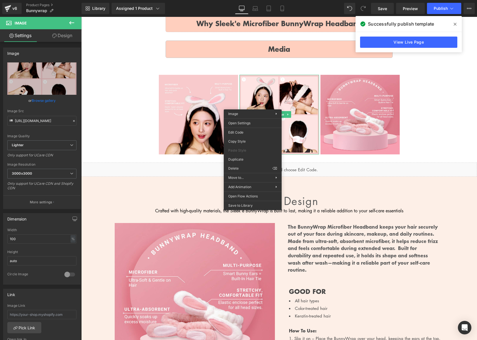
click at [47, 100] on link "Browse gallery" at bounding box center [44, 100] width 24 height 10
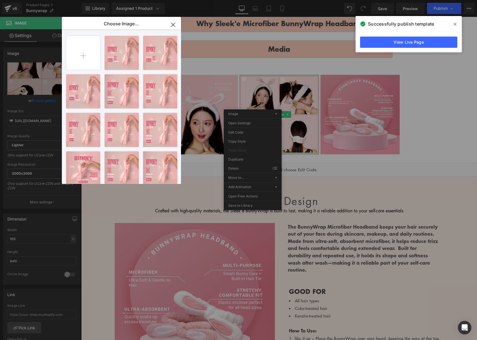
click at [174, 24] on icon "button" at bounding box center [172, 24] width 9 height 9
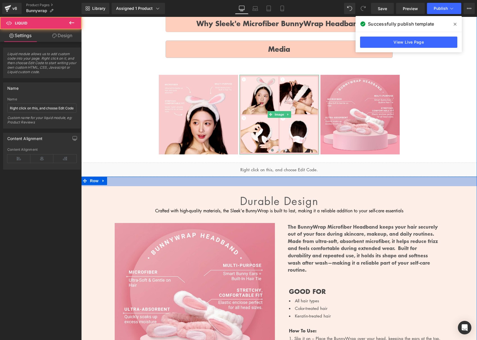
click at [202, 176] on div "Liquid" at bounding box center [278, 169] width 395 height 14
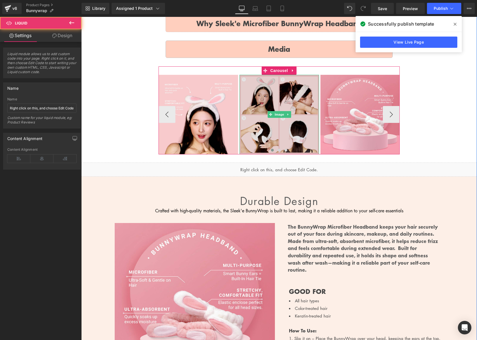
click at [272, 126] on img at bounding box center [278, 114] width 79 height 79
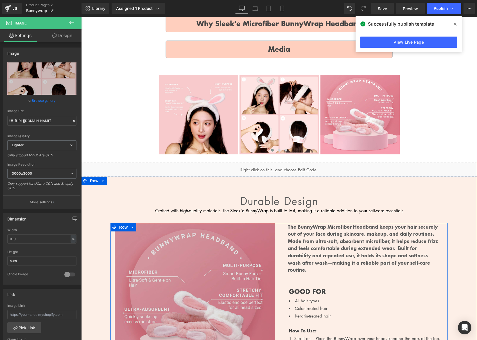
click at [219, 267] on img at bounding box center [195, 303] width 160 height 160
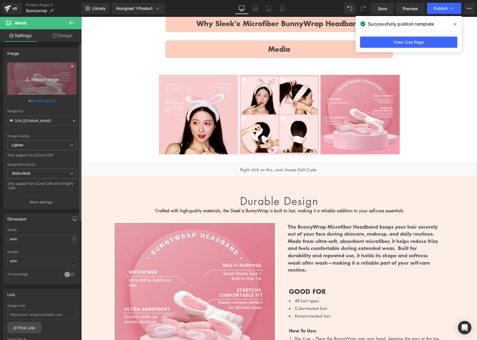
click at [37, 77] on icon "Replace Image" at bounding box center [41, 78] width 45 height 7
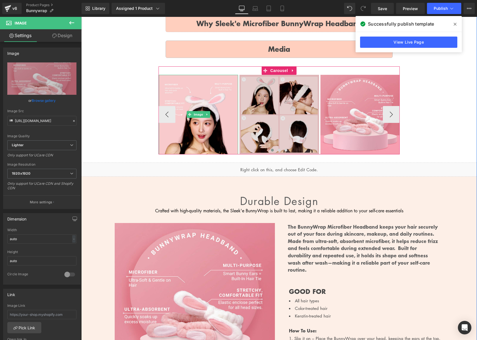
click at [281, 112] on img at bounding box center [278, 114] width 79 height 79
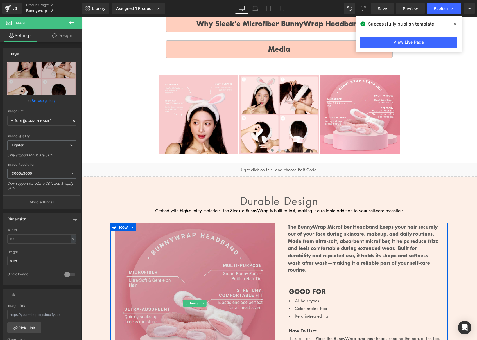
click at [205, 283] on img at bounding box center [195, 303] width 160 height 160
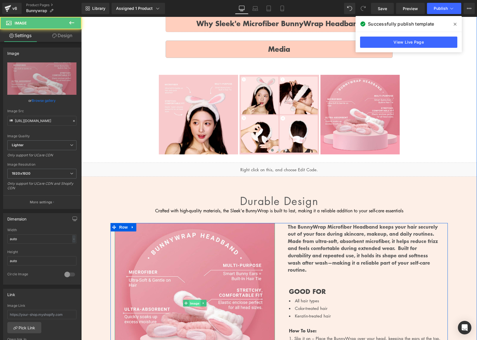
click at [195, 306] on span "Image" at bounding box center [195, 303] width 12 height 7
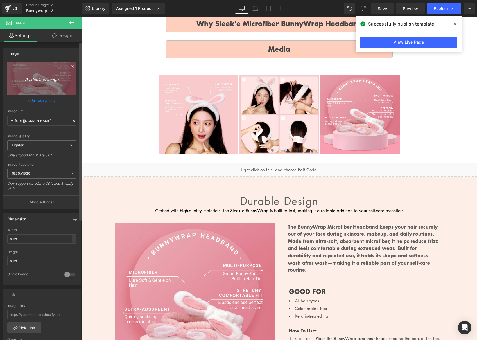
click at [47, 78] on icon "Replace Image" at bounding box center [41, 78] width 45 height 7
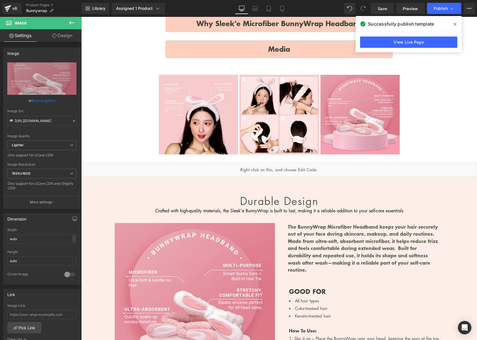
type input "C:\fakepath\bunnywrap.directions.webp"
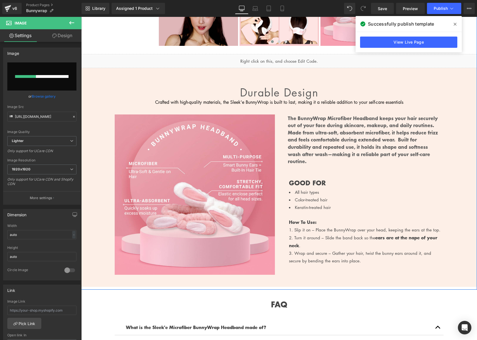
scroll to position [458, 0]
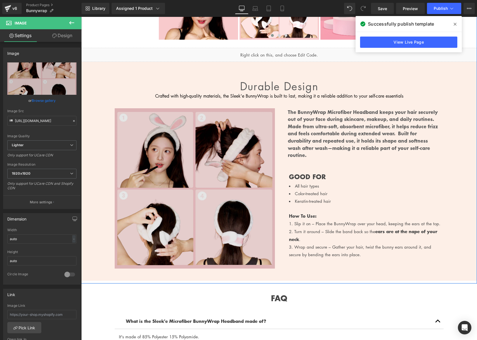
type input "https://ucarecdn.com/ca70e7e5-799a-43eb-b94f-5bb8908b73e6/-/format/auto/-/previ…"
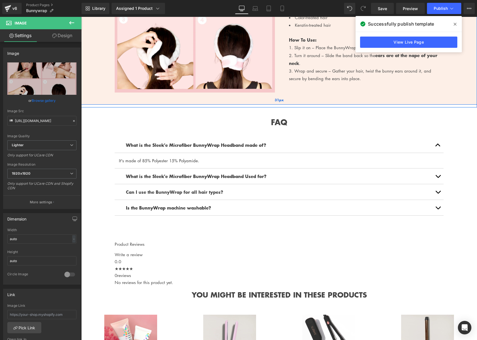
scroll to position [634, 0]
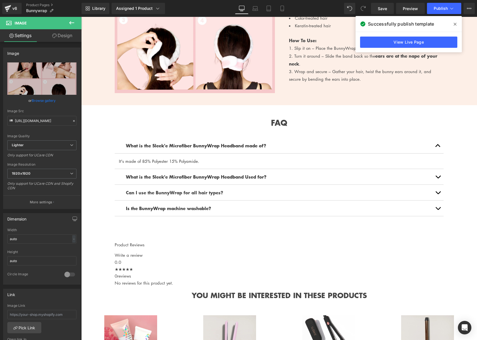
click at [454, 24] on icon at bounding box center [454, 24] width 3 height 4
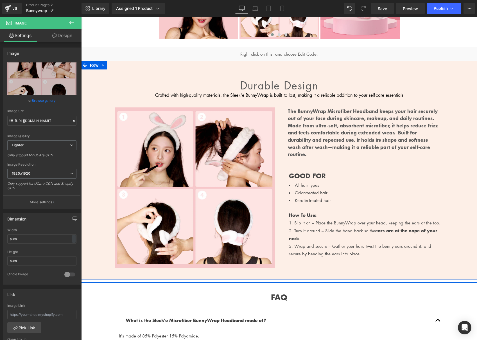
scroll to position [461, 0]
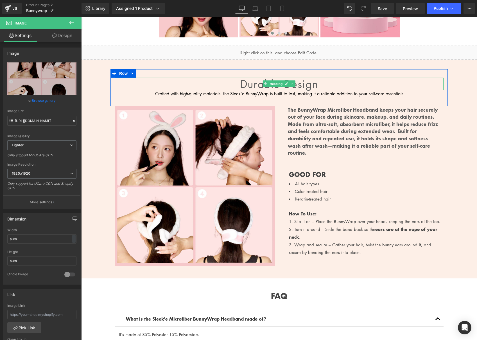
drag, startPoint x: 234, startPoint y: 88, endPoint x: 350, endPoint y: 86, distance: 116.8
click at [233, 88] on h3 "Durable design" at bounding box center [279, 84] width 329 height 13
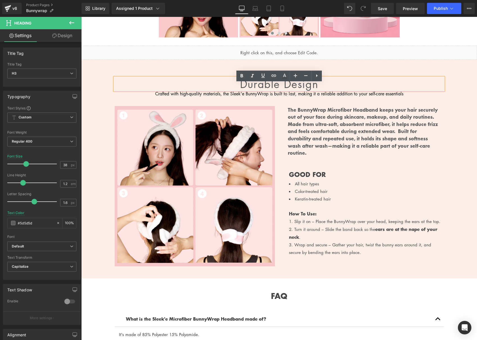
click at [345, 87] on h3 "Durable design" at bounding box center [279, 84] width 329 height 13
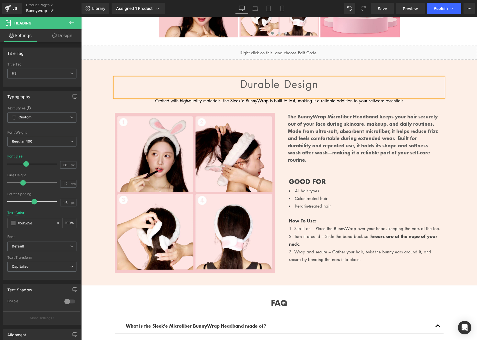
click at [346, 71] on div "Durable design Heading Crafted with high-quality materials, the Sleek'e BunnyWr…" at bounding box center [278, 173] width 395 height 226
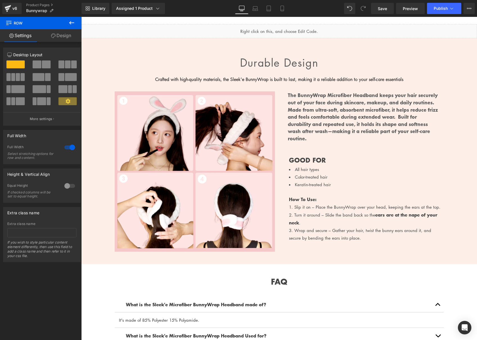
scroll to position [481, 0]
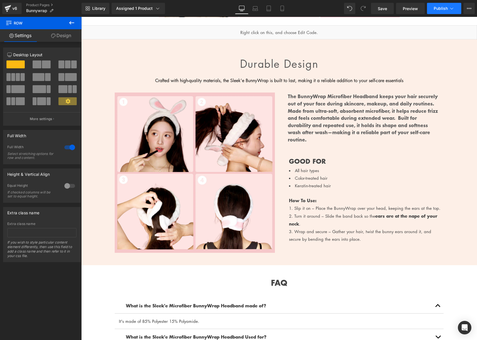
click at [438, 11] on button "Publish" at bounding box center [444, 8] width 34 height 11
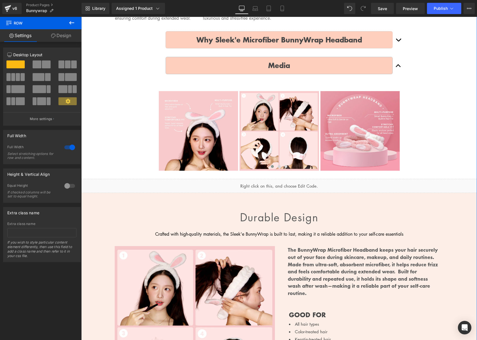
scroll to position [324, 0]
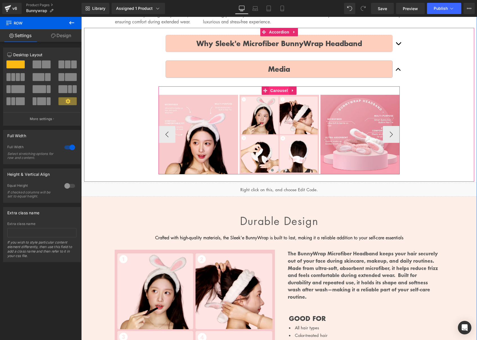
click at [279, 95] on span "Carousel" at bounding box center [279, 90] width 20 height 8
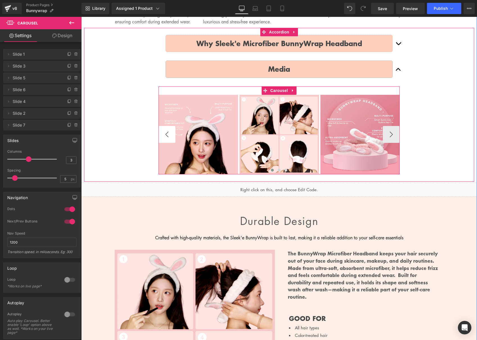
click at [162, 140] on button "‹" at bounding box center [166, 134] width 17 height 17
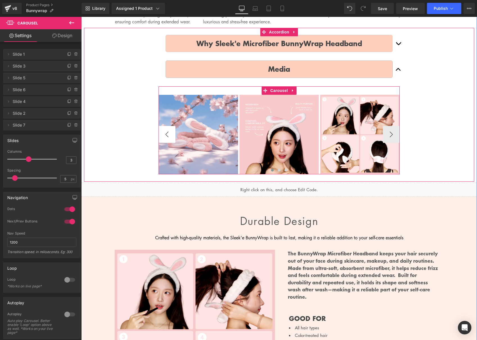
click at [162, 140] on button "‹" at bounding box center [166, 134] width 17 height 17
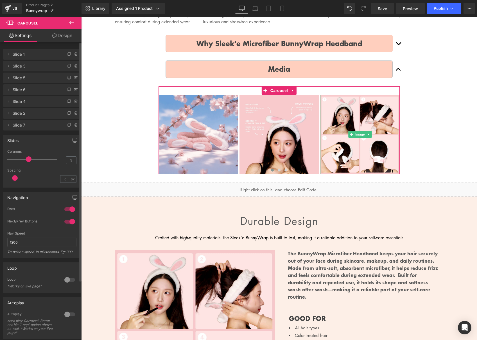
click at [26, 78] on span "Slide 5" at bounding box center [36, 77] width 47 height 11
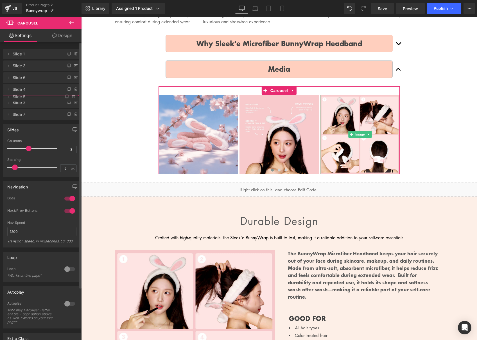
drag, startPoint x: 55, startPoint y: 77, endPoint x: 54, endPoint y: 96, distance: 19.1
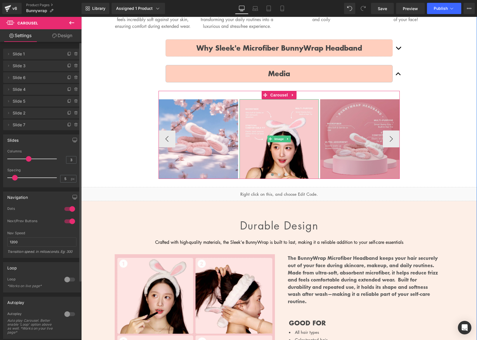
scroll to position [318, 0]
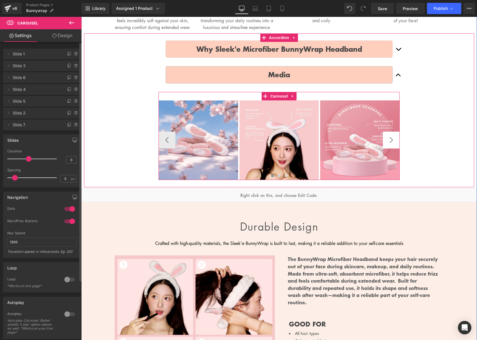
click at [395, 148] on button "›" at bounding box center [390, 139] width 17 height 17
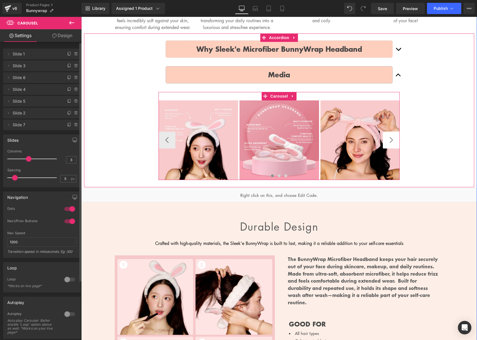
click at [395, 148] on button "›" at bounding box center [390, 139] width 17 height 17
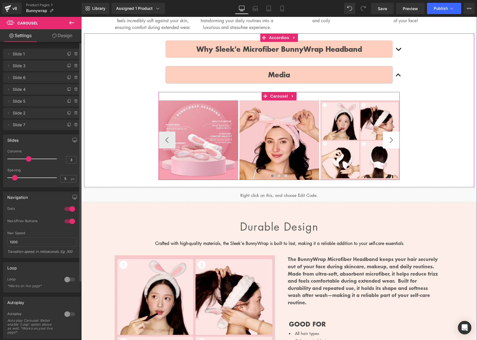
click at [395, 148] on button "›" at bounding box center [390, 139] width 17 height 17
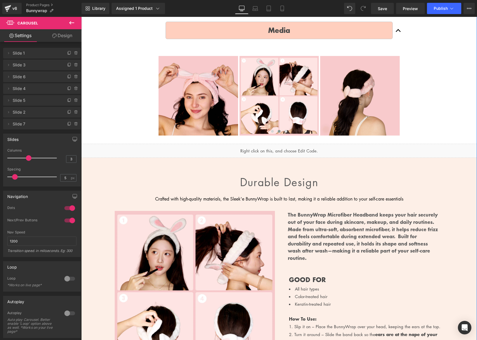
scroll to position [360, 0]
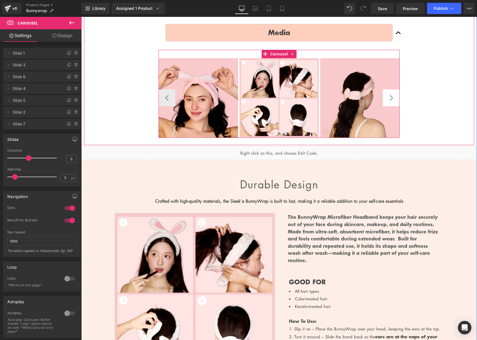
click at [393, 106] on button "›" at bounding box center [390, 97] width 17 height 17
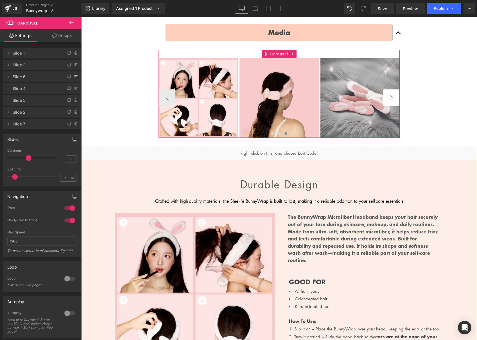
click at [393, 106] on button "›" at bounding box center [390, 97] width 17 height 17
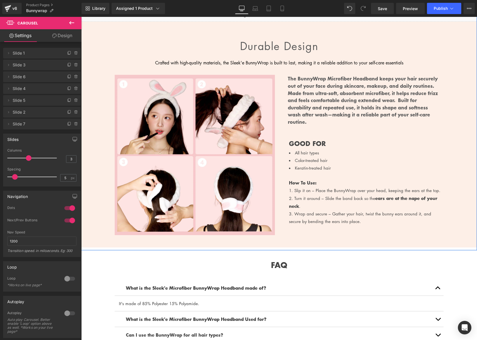
scroll to position [513, 0]
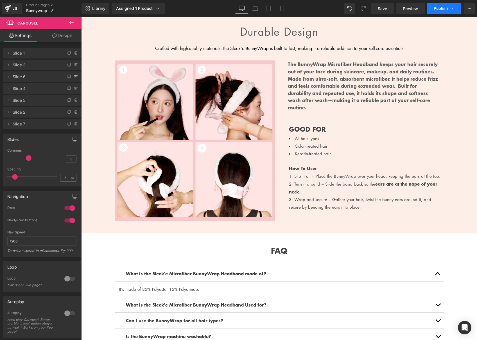
click at [437, 8] on span "Publish" at bounding box center [440, 8] width 14 height 4
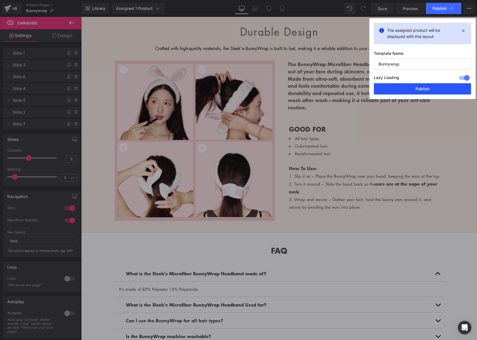
click at [422, 91] on button "Publish" at bounding box center [421, 88] width 97 height 11
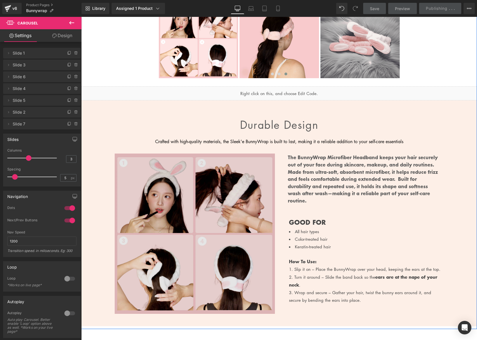
scroll to position [420, 0]
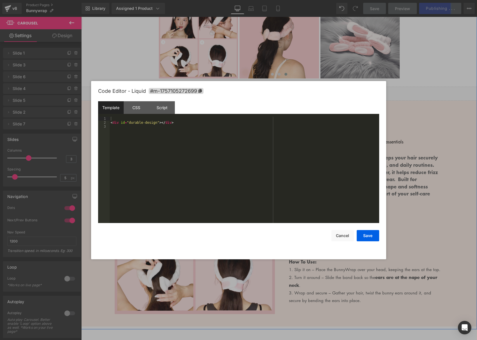
click at [275, 95] on div "Liquid" at bounding box center [278, 93] width 395 height 14
click at [138, 110] on div "CSS" at bounding box center [137, 107] width 26 height 13
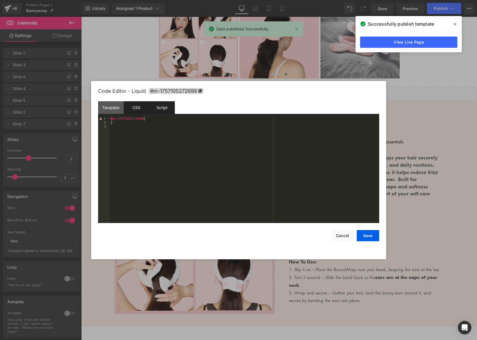
click at [161, 110] on div "Script" at bounding box center [162, 107] width 26 height 13
drag, startPoint x: 368, startPoint y: 236, endPoint x: 369, endPoint y: 230, distance: 6.0
click at [368, 236] on button "Save" at bounding box center [367, 235] width 22 height 11
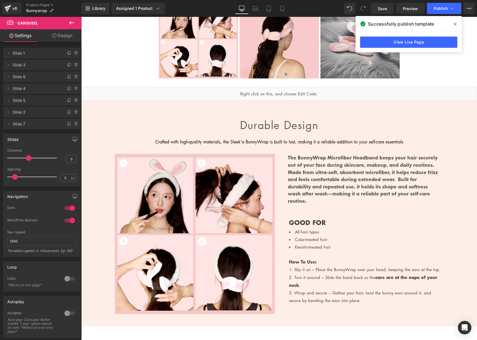
click at [454, 24] on icon at bounding box center [454, 24] width 3 height 3
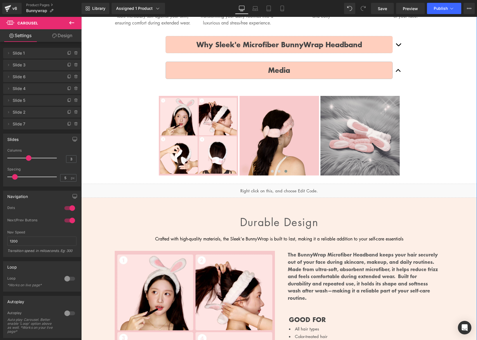
scroll to position [321, 0]
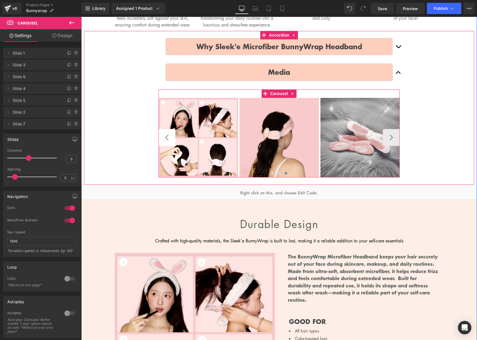
click at [166, 145] on button "‹" at bounding box center [166, 137] width 17 height 17
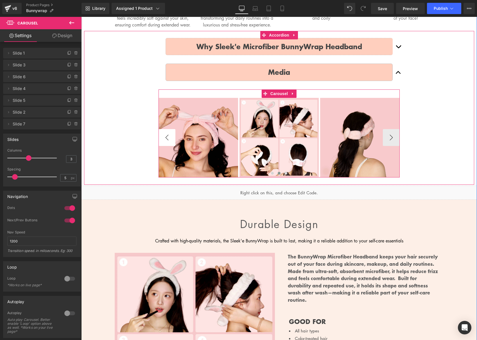
click at [166, 145] on button "‹" at bounding box center [166, 137] width 17 height 17
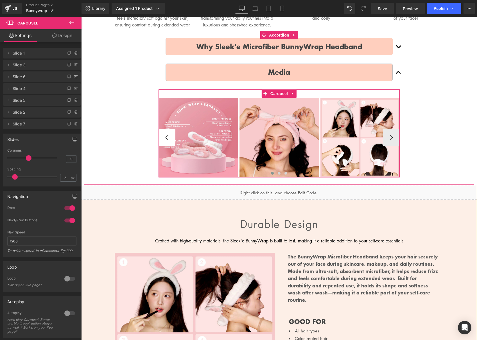
click at [166, 145] on button "‹" at bounding box center [166, 137] width 17 height 17
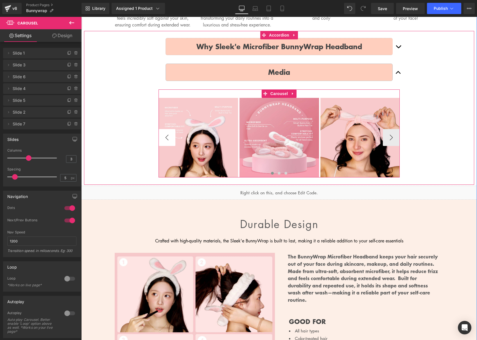
click at [166, 145] on button "‹" at bounding box center [166, 137] width 17 height 17
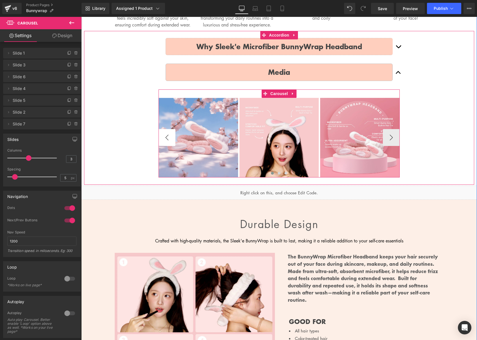
click at [166, 145] on button "‹" at bounding box center [166, 137] width 17 height 17
click at [165, 145] on button "‹" at bounding box center [166, 137] width 17 height 17
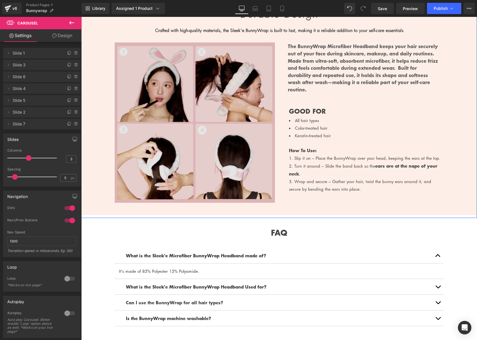
scroll to position [531, 0]
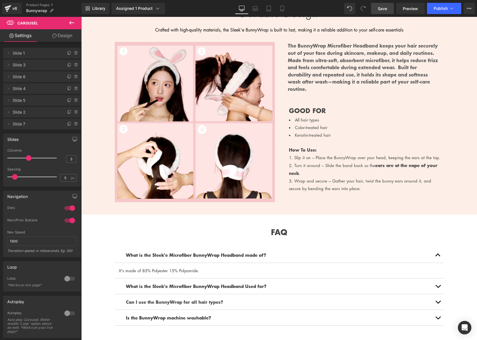
click at [380, 10] on span "Save" at bounding box center [381, 9] width 9 height 6
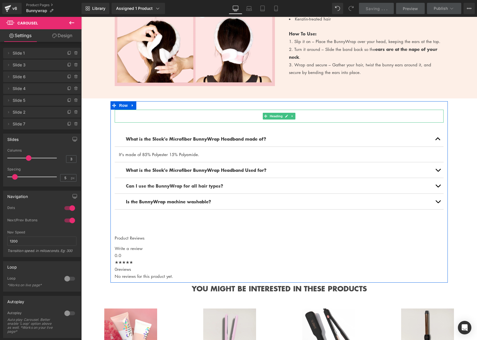
scroll to position [642, 0]
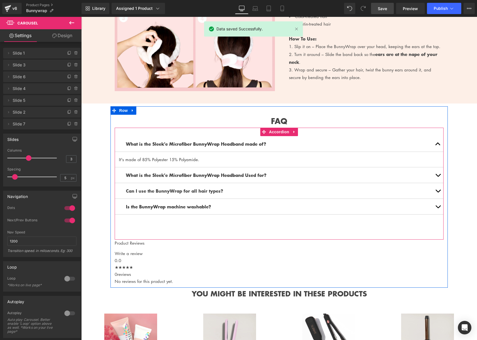
click at [432, 179] on button "button" at bounding box center [437, 174] width 11 height 15
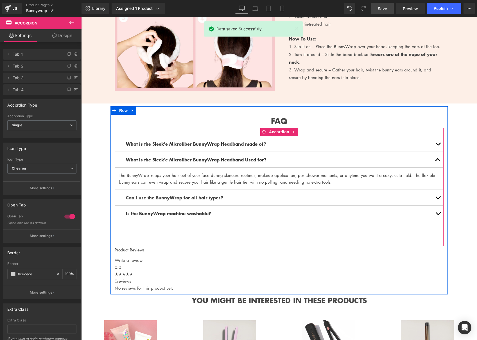
click at [438, 204] on button "button" at bounding box center [437, 197] width 11 height 15
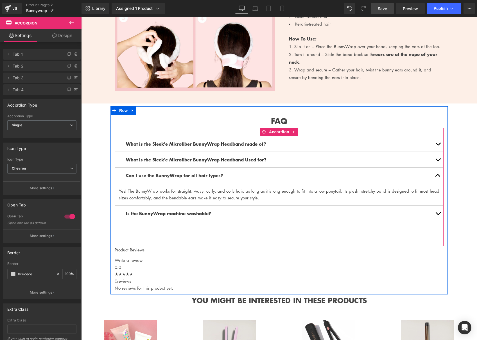
click at [435, 216] on button "button" at bounding box center [437, 212] width 11 height 15
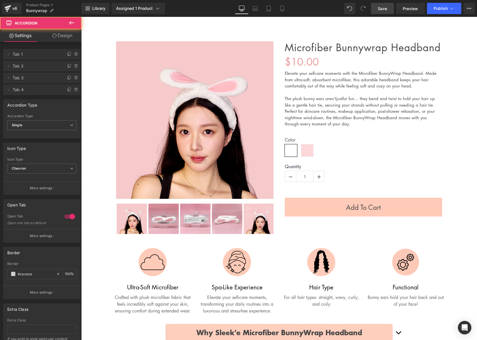
scroll to position [0, 0]
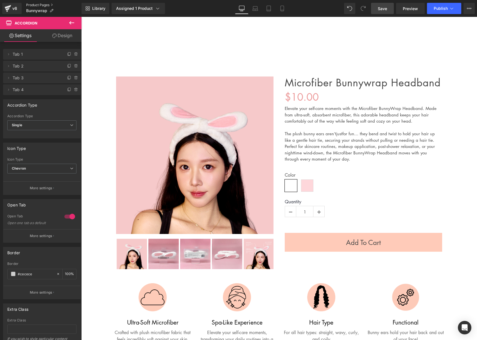
click at [33, 5] on link "Product Pages" at bounding box center [53, 5] width 55 height 4
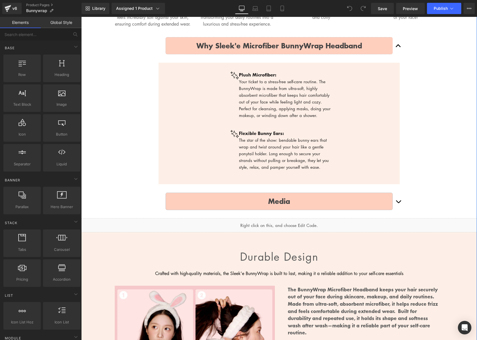
scroll to position [321, 0]
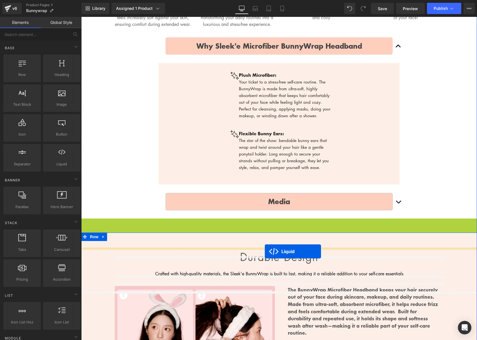
drag, startPoint x: 265, startPoint y: 228, endPoint x: 264, endPoint y: 251, distance: 22.8
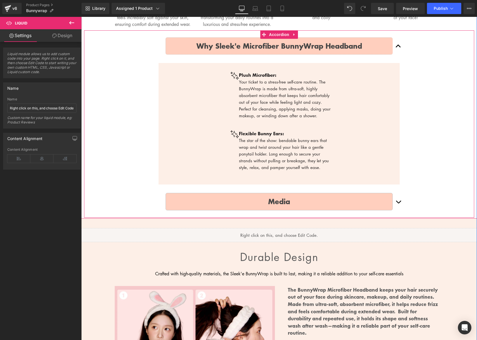
scroll to position [322, 0]
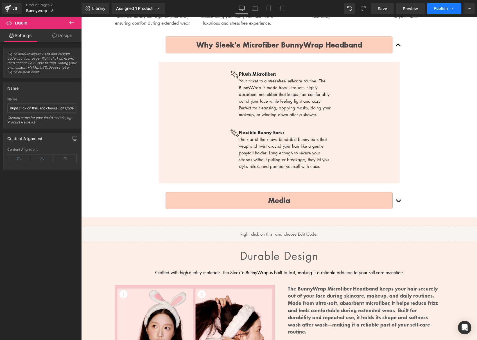
click at [438, 9] on span "Publish" at bounding box center [440, 8] width 14 height 4
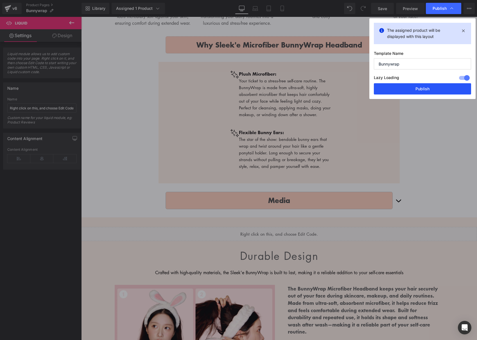
drag, startPoint x: 433, startPoint y: 90, endPoint x: 383, endPoint y: 66, distance: 56.0
click at [433, 90] on button "Publish" at bounding box center [421, 88] width 97 height 11
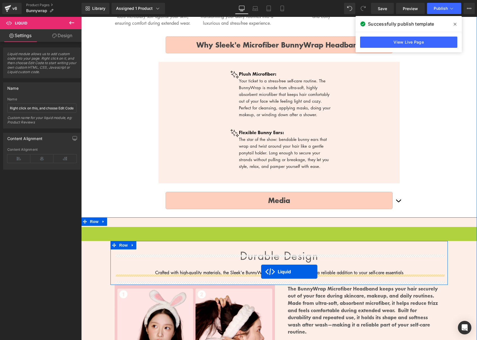
drag, startPoint x: 263, startPoint y: 236, endPoint x: 261, endPoint y: 271, distance: 35.4
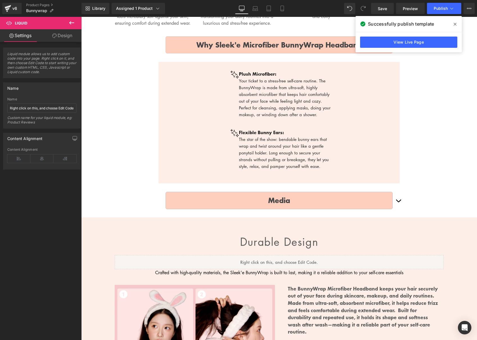
click at [451, 24] on span at bounding box center [454, 24] width 9 height 9
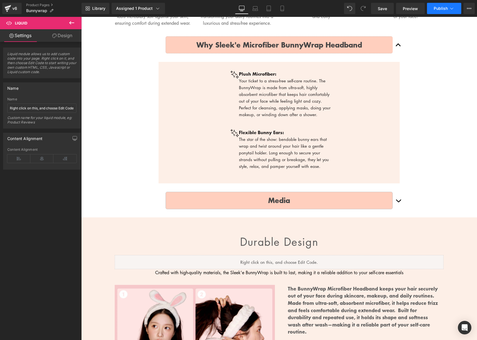
click at [437, 11] on button "Publish" at bounding box center [444, 8] width 34 height 11
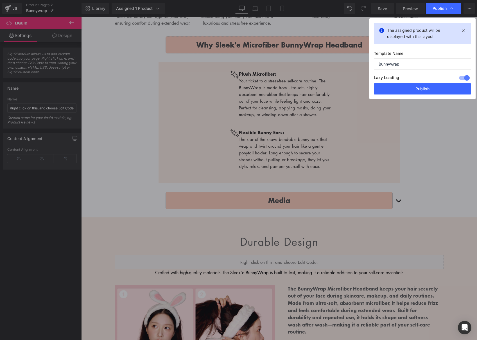
click at [421, 95] on div "The assigned product will be displayed with this layout Template Name Bunnywrap…" at bounding box center [422, 58] width 106 height 81
click at [422, 89] on button "Publish" at bounding box center [421, 88] width 97 height 11
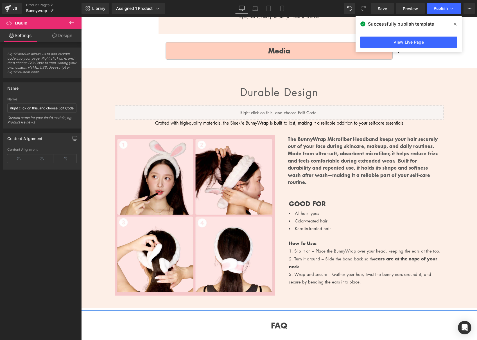
scroll to position [471, 0]
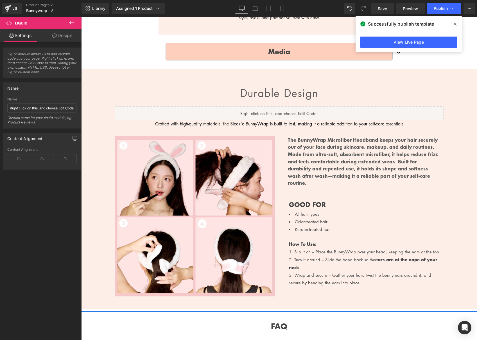
click at [297, 149] on div "The BunnyWrap Microfiber Headband keeps your hair securely out of your face dur…" at bounding box center [363, 162] width 160 height 53
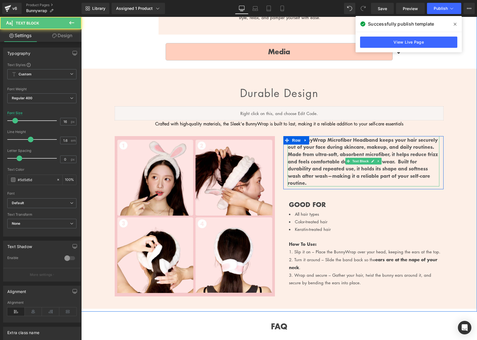
click at [294, 158] on p "The BunnyWrap Microfiber Headband keeps your hair securely out of your face dur…" at bounding box center [363, 161] width 151 height 50
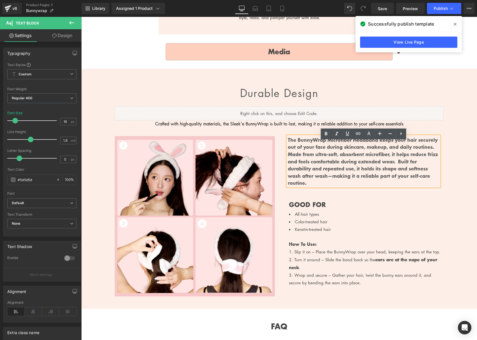
click at [288, 145] on p "The BunnyWrap Microfiber Headband keeps your hair securely out of your face dur…" at bounding box center [363, 161] width 151 height 50
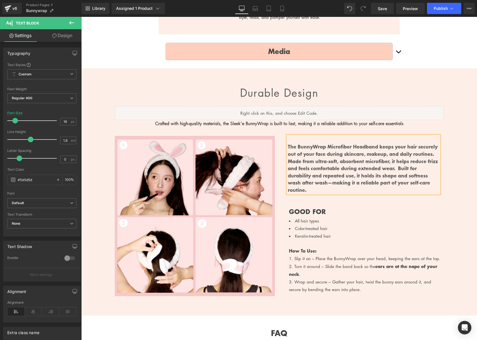
click at [81, 17] on div at bounding box center [81, 17] width 0 height 0
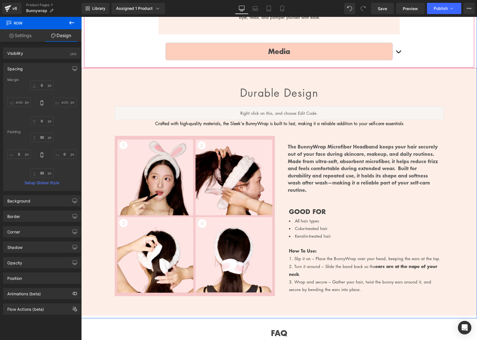
click at [386, 64] on div "Media Text Block" at bounding box center [278, 51] width 249 height 26
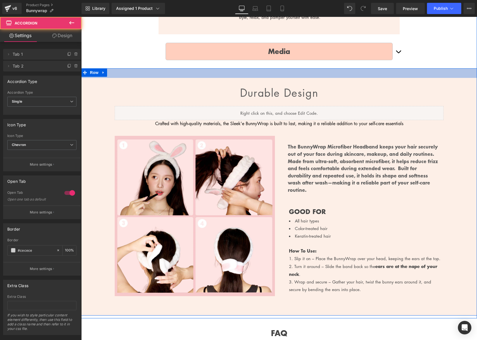
scroll to position [475, 0]
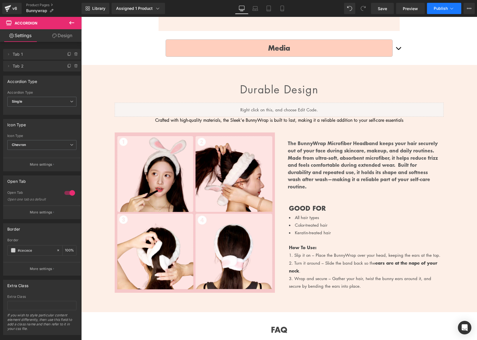
click at [441, 6] on span "Publish" at bounding box center [440, 8] width 14 height 4
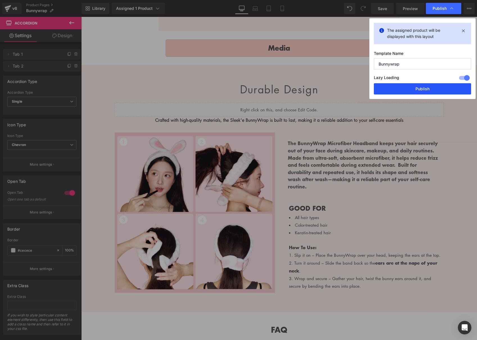
click at [427, 92] on button "Publish" at bounding box center [421, 88] width 97 height 11
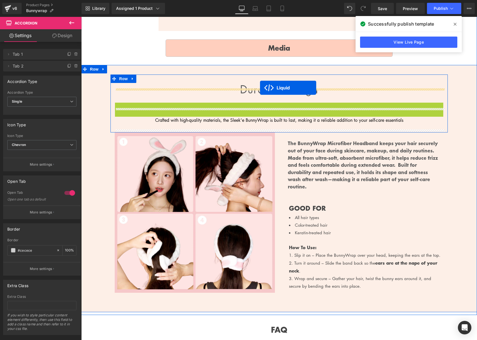
drag, startPoint x: 261, startPoint y: 112, endPoint x: 260, endPoint y: 88, distance: 24.5
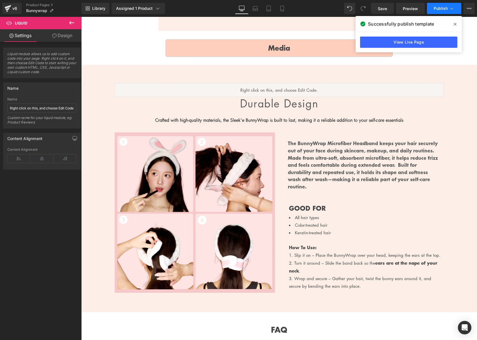
click at [442, 10] on span "Publish" at bounding box center [440, 8] width 14 height 4
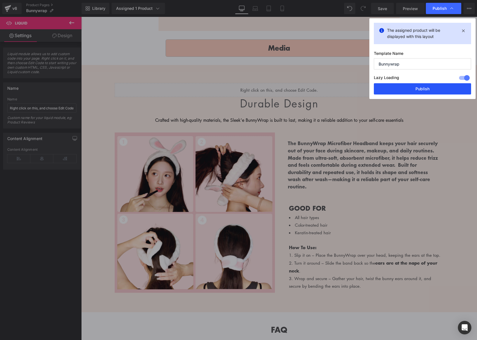
click at [425, 88] on button "Publish" at bounding box center [421, 88] width 97 height 11
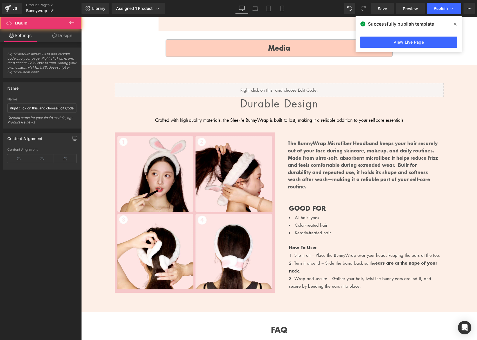
click at [297, 96] on div "Liquid" at bounding box center [279, 90] width 329 height 14
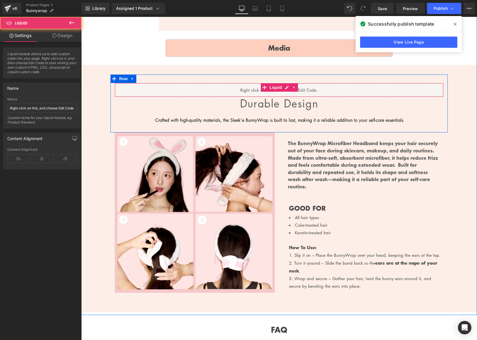
scroll to position [473, 0]
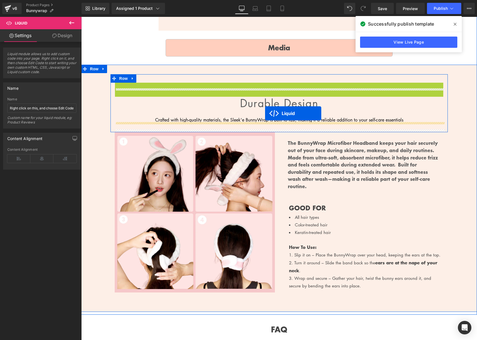
drag, startPoint x: 262, startPoint y: 94, endPoint x: 265, endPoint y: 114, distance: 20.4
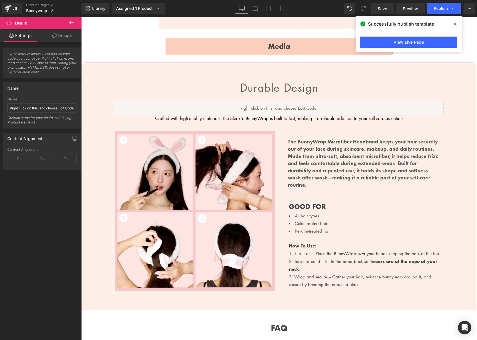
scroll to position [475, 0]
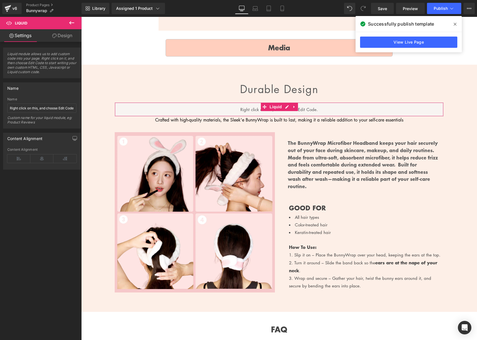
click at [59, 35] on link "Design" at bounding box center [62, 35] width 41 height 13
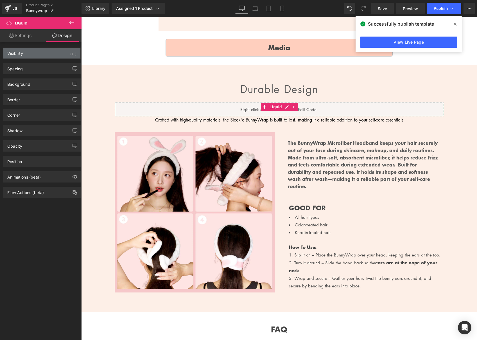
click at [40, 56] on div "Visibility (All)" at bounding box center [41, 53] width 77 height 11
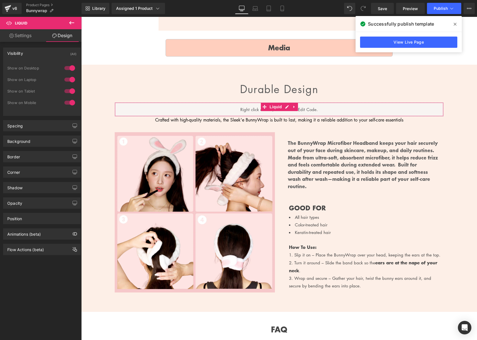
click at [40, 55] on div "Visibility (All)" at bounding box center [41, 53] width 77 height 11
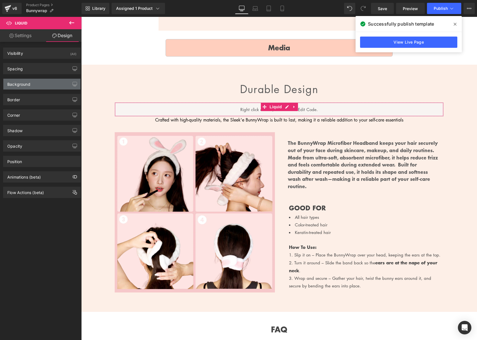
click at [43, 88] on div "Background" at bounding box center [41, 84] width 77 height 11
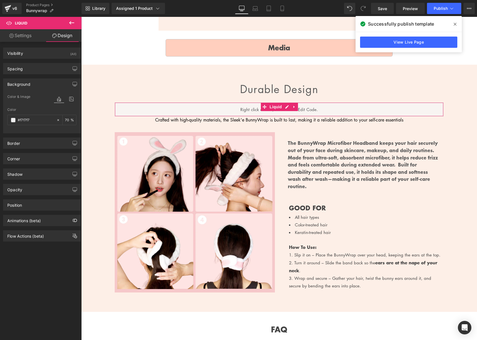
click at [43, 84] on div "Background" at bounding box center [41, 84] width 77 height 11
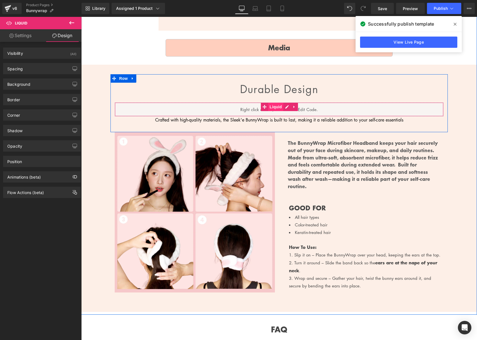
click at [281, 111] on span "Liquid" at bounding box center [275, 106] width 15 height 8
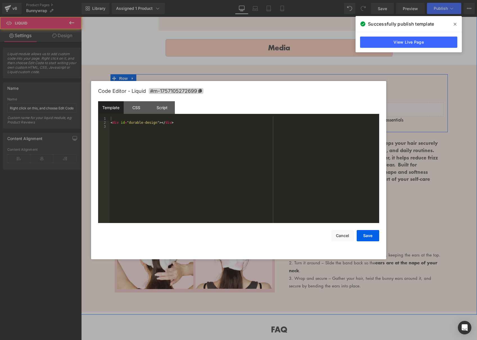
click at [285, 112] on div "Liquid" at bounding box center [279, 109] width 329 height 14
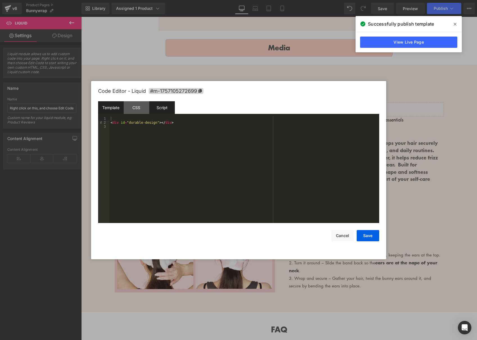
click at [159, 108] on div "Script" at bounding box center [162, 107] width 26 height 13
click at [427, 129] on div at bounding box center [238, 170] width 477 height 340
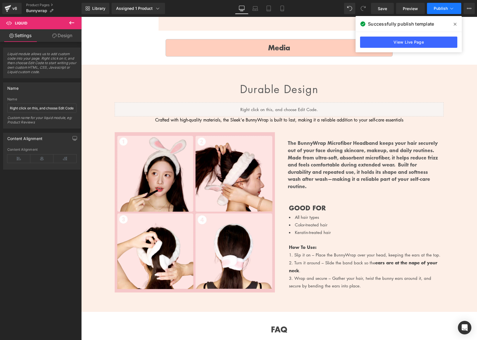
click at [433, 10] on span "Publish" at bounding box center [440, 8] width 14 height 4
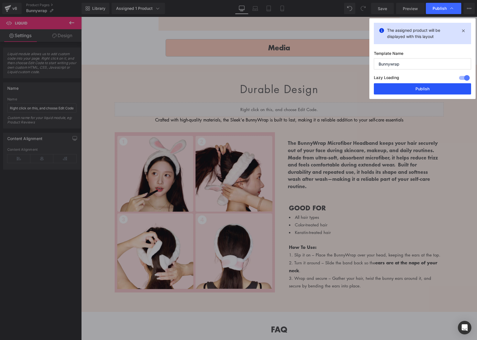
click at [425, 89] on button "Publish" at bounding box center [421, 88] width 97 height 11
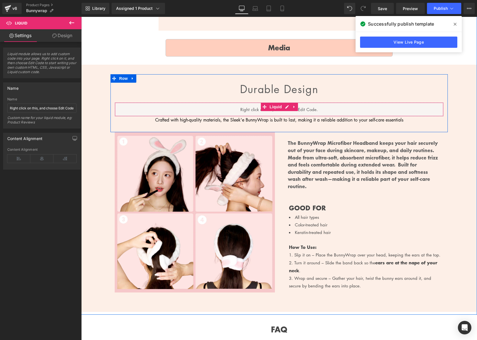
click at [303, 114] on div "Liquid" at bounding box center [279, 109] width 329 height 14
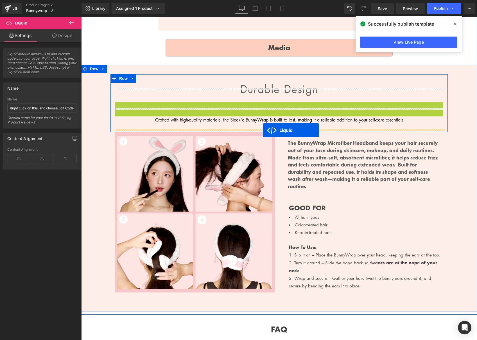
drag, startPoint x: 266, startPoint y: 110, endPoint x: 262, endPoint y: 130, distance: 20.4
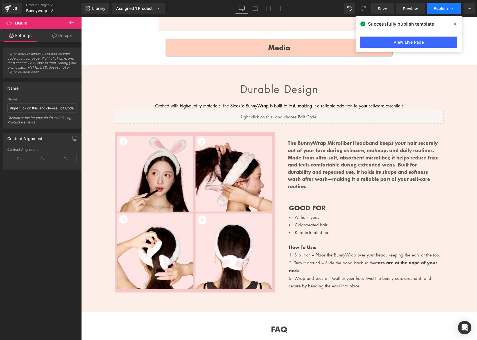
click at [434, 8] on span "Publish" at bounding box center [440, 8] width 14 height 4
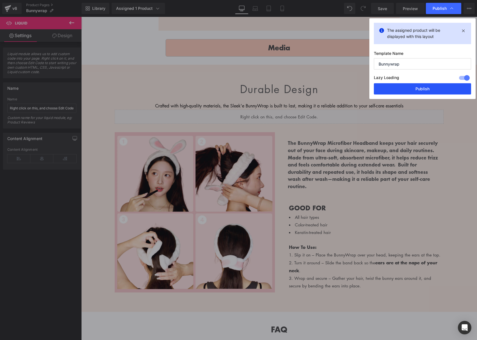
click at [415, 86] on button "Publish" at bounding box center [421, 88] width 97 height 11
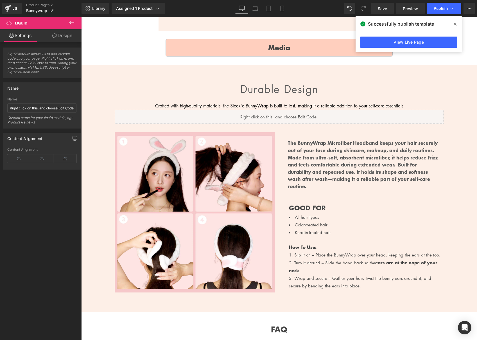
drag, startPoint x: 453, startPoint y: 24, endPoint x: 368, endPoint y: 7, distance: 86.5
click at [453, 24] on span at bounding box center [454, 24] width 9 height 9
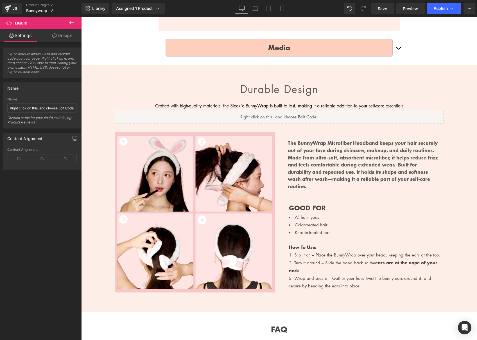
click at [380, 14] on div "Library Assigned 1 Product Product Preview Microfiber BunnyWrap Headband Manage…" at bounding box center [278, 8] width 395 height 17
drag, startPoint x: 382, startPoint y: 13, endPoint x: 403, endPoint y: 13, distance: 21.1
click at [382, 13] on link "Save" at bounding box center [382, 8] width 23 height 11
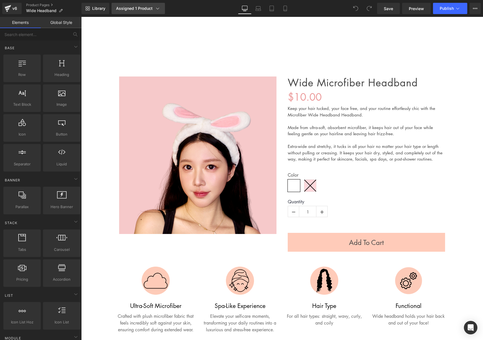
click at [136, 10] on div "Assigned 1 Product" at bounding box center [138, 9] width 44 height 6
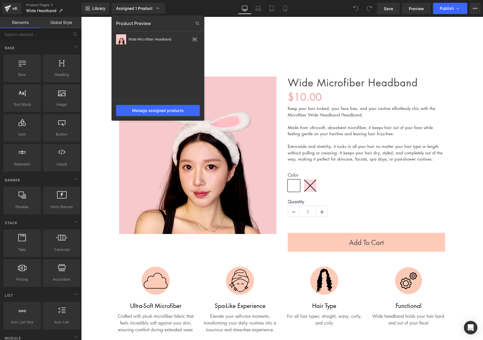
drag, startPoint x: 232, startPoint y: 49, endPoint x: 151, endPoint y: 31, distance: 82.8
click at [232, 49] on div at bounding box center [282, 178] width 402 height 323
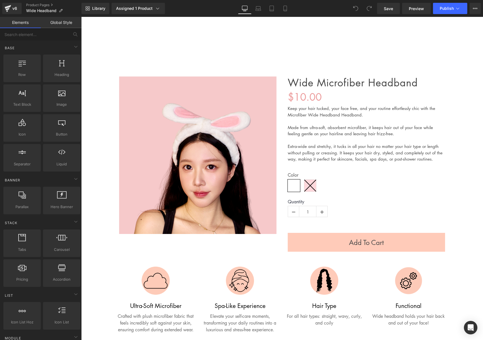
scroll to position [4, 0]
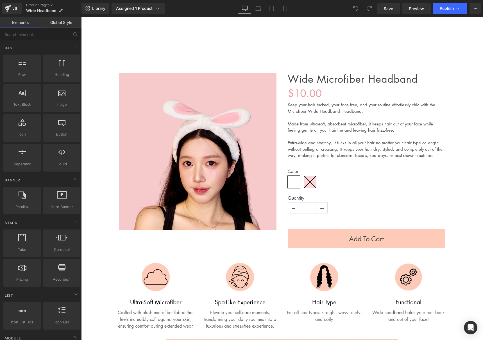
drag, startPoint x: 58, startPoint y: 9, endPoint x: 67, endPoint y: 17, distance: 12.0
click at [58, 9] on p "Wide Headband" at bounding box center [44, 10] width 41 height 7
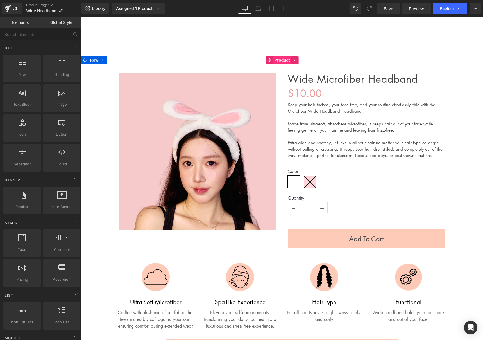
click at [282, 58] on span "Product" at bounding box center [282, 60] width 18 height 8
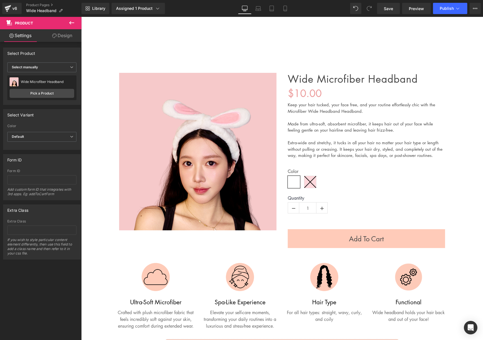
click at [154, 42] on ul "Hair Care Hair Care Hair Wash Silk'e Repair Therapy Shampoo Silk'e Repair Thera…" at bounding box center [282, 47] width 402 height 11
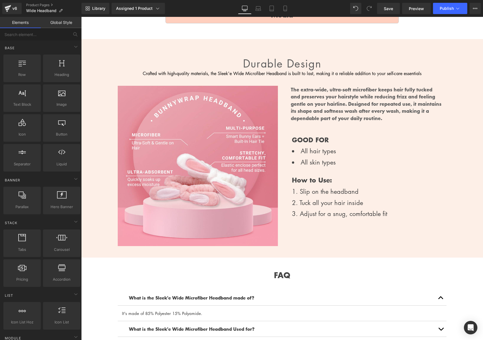
scroll to position [498, 0]
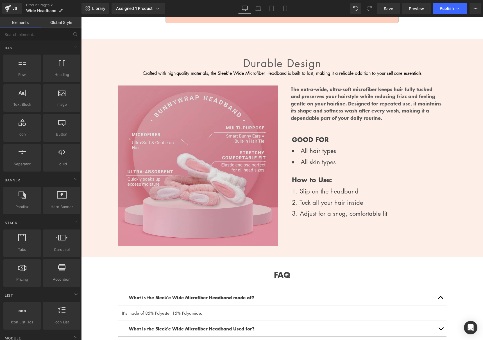
click at [182, 137] on img at bounding box center [198, 165] width 160 height 160
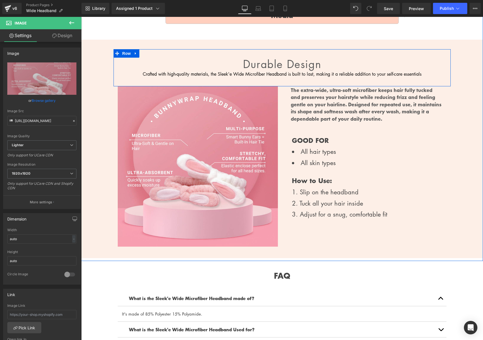
scroll to position [496, 0]
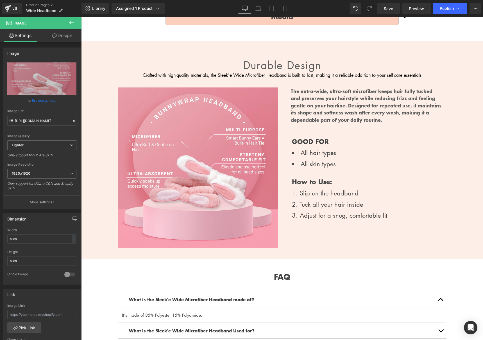
click at [74, 24] on icon at bounding box center [71, 22] width 7 height 7
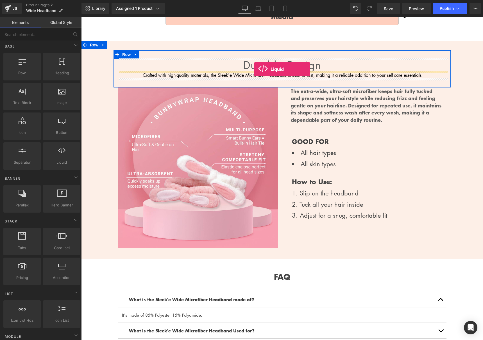
scroll to position [3, 0]
drag, startPoint x: 139, startPoint y: 181, endPoint x: 256, endPoint y: 71, distance: 160.3
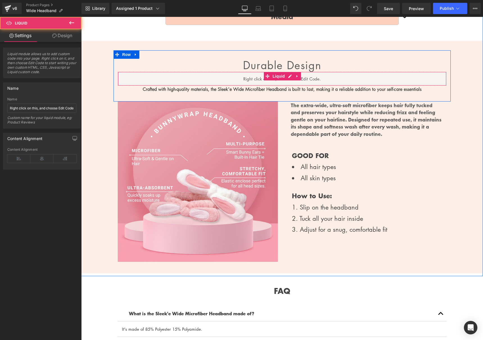
click at [293, 75] on div "Liquid" at bounding box center [282, 79] width 329 height 14
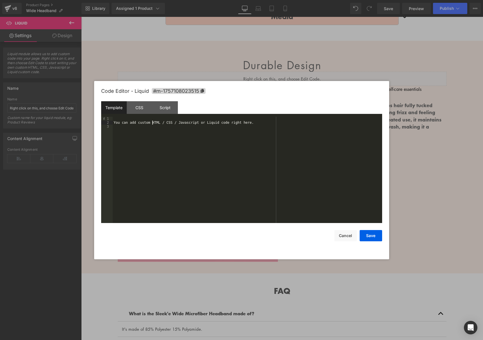
click at [152, 121] on div "You can add custom HTML / CSS / Javascript or Liquid code right here." at bounding box center [247, 174] width 269 height 114
drag, startPoint x: 152, startPoint y: 121, endPoint x: 156, endPoint y: 121, distance: 4.8
click at [152, 121] on div "You can add custom HTML / CSS / Javascript or Liquid code right here." at bounding box center [247, 174] width 269 height 114
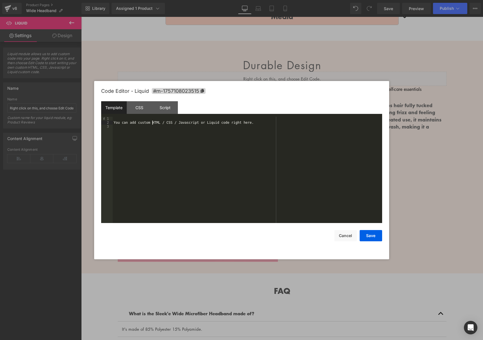
click at [247, 126] on div "You can add custom HTML / CSS / Javascript or Liquid code right here." at bounding box center [247, 174] width 269 height 114
drag, startPoint x: 247, startPoint y: 126, endPoint x: 248, endPoint y: 124, distance: 3.0
click at [247, 126] on div "You can add custom HTML / CSS / Javascript or Liquid code right here." at bounding box center [247, 174] width 269 height 114
click at [248, 123] on div "You can add custom HTML / CSS / Javascript or Liquid code right here." at bounding box center [247, 174] width 269 height 114
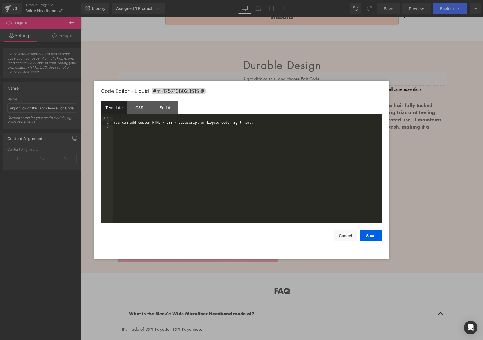
click at [248, 123] on div "You can add custom HTML / CSS / Javascript or Liquid code right here." at bounding box center [247, 174] width 269 height 114
drag, startPoint x: 346, startPoint y: 235, endPoint x: 343, endPoint y: 235, distance: 3.4
click at [345, 235] on button "Cancel" at bounding box center [345, 235] width 22 height 11
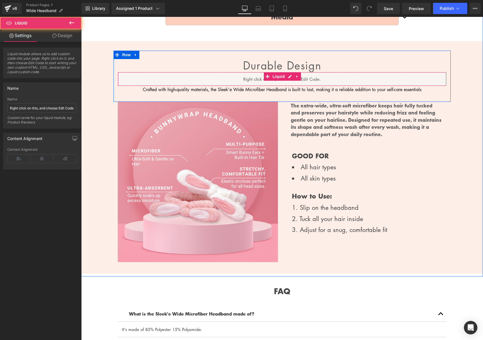
scroll to position [497, 0]
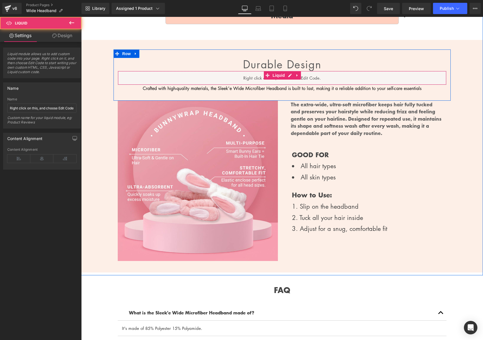
click at [291, 81] on div "Liquid" at bounding box center [282, 78] width 329 height 14
click at [291, 73] on div "Liquid" at bounding box center [282, 78] width 329 height 14
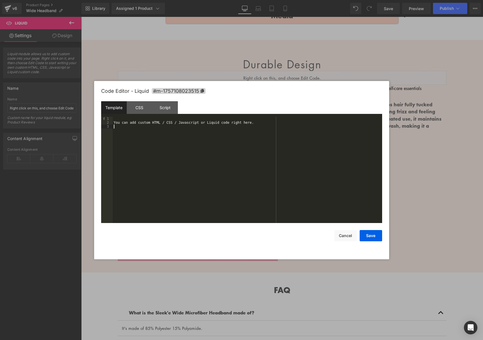
click at [181, 125] on div "You can add custom HTML / CSS / Javascript or Liquid code right here." at bounding box center [247, 174] width 269 height 114
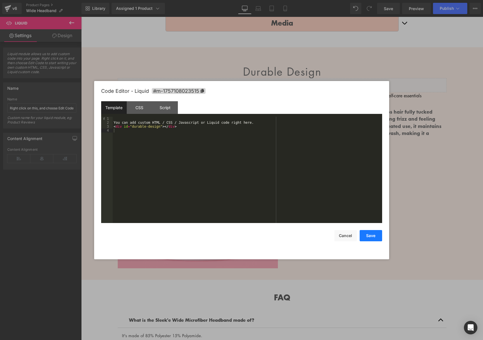
click at [368, 235] on button "Save" at bounding box center [370, 235] width 22 height 11
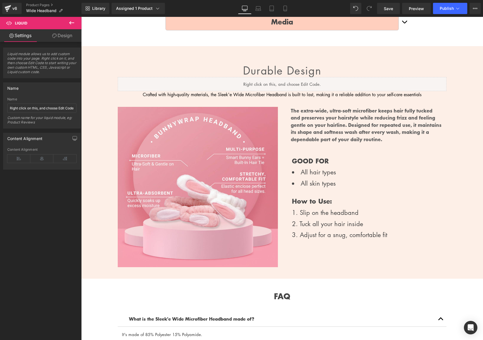
scroll to position [491, 0]
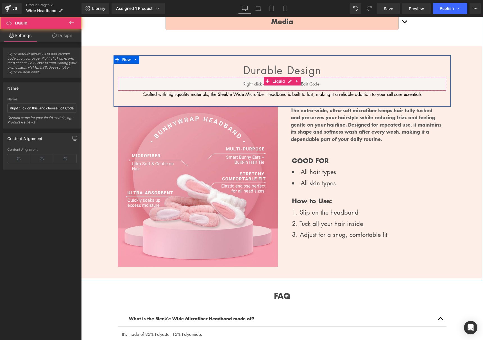
click at [213, 81] on div "Liquid" at bounding box center [282, 84] width 329 height 14
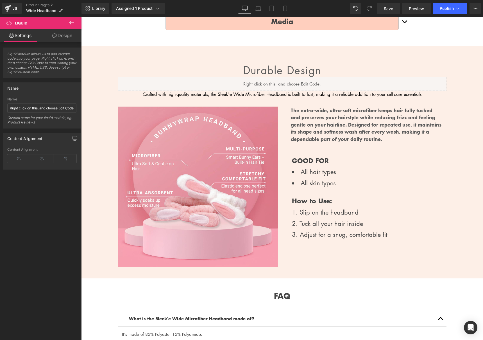
drag, startPoint x: 522, startPoint y: 24, endPoint x: 440, endPoint y: 43, distance: 84.3
click at [388, 6] on span "Save" at bounding box center [388, 9] width 9 height 6
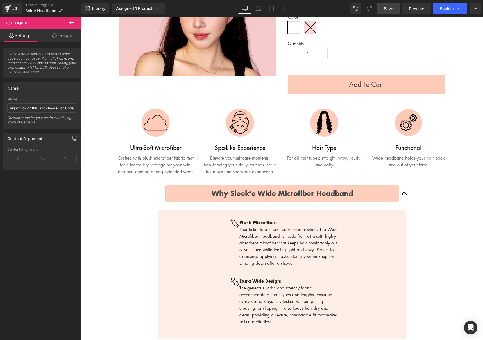
scroll to position [125, 0]
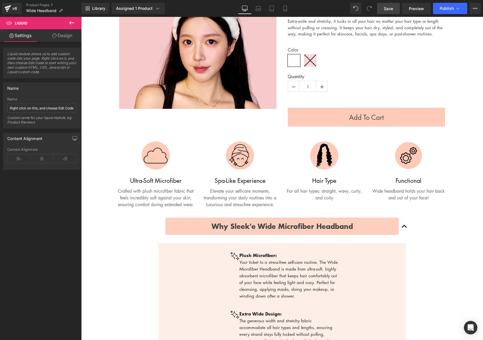
click at [299, 45] on div "Wide Microfiber Headband (P) Title $0 $10.00 (P) Price Keep your hair tucked, y…" at bounding box center [366, 39] width 168 height 177
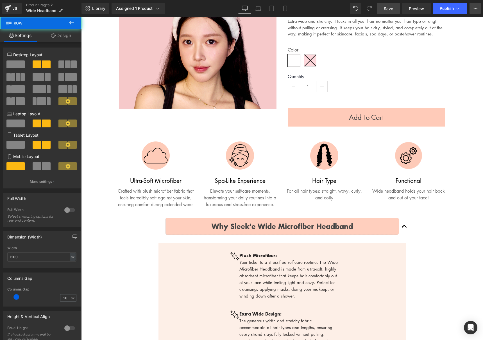
click at [474, 9] on icon at bounding box center [475, 8] width 4 height 4
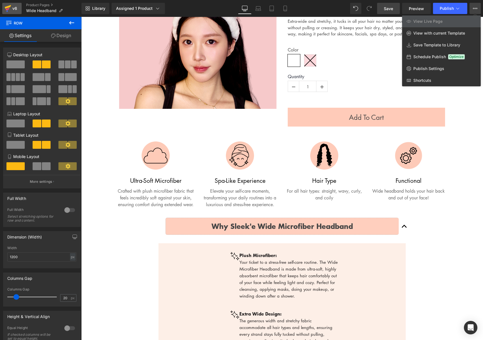
click at [11, 9] on icon at bounding box center [7, 8] width 7 height 14
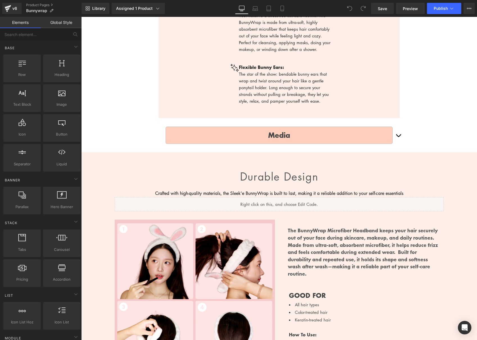
scroll to position [389, 0]
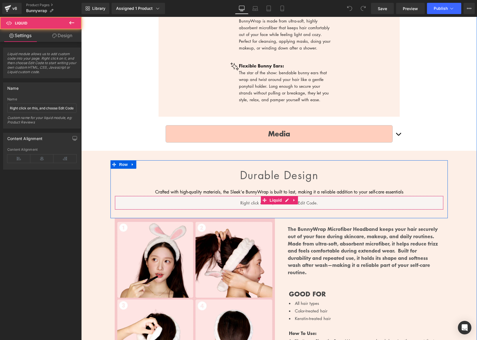
click at [331, 208] on div "Liquid" at bounding box center [279, 202] width 329 height 14
click at [293, 201] on icon at bounding box center [293, 200] width 1 height 3
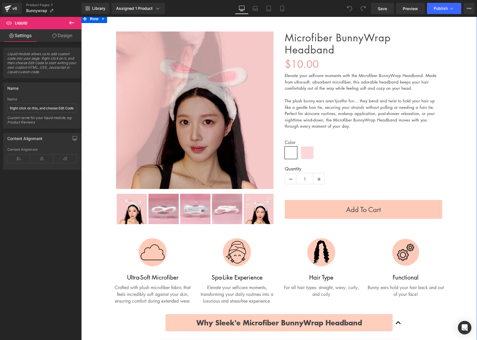
scroll to position [0, 0]
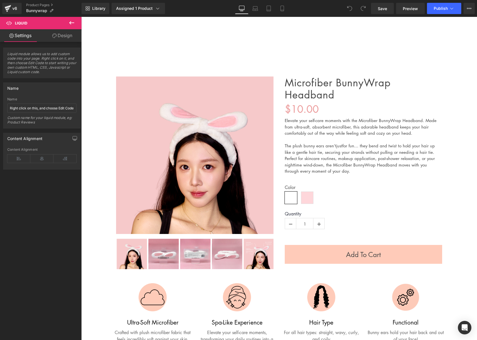
click at [67, 22] on button at bounding box center [72, 23] width 20 height 12
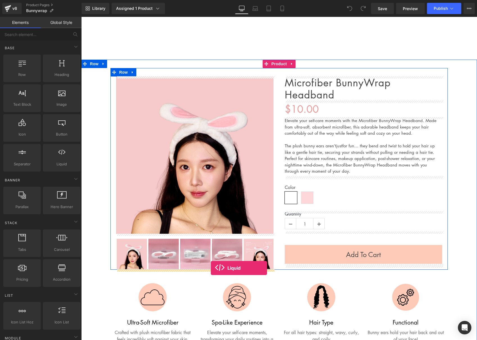
drag, startPoint x: 136, startPoint y: 177, endPoint x: 206, endPoint y: 267, distance: 114.2
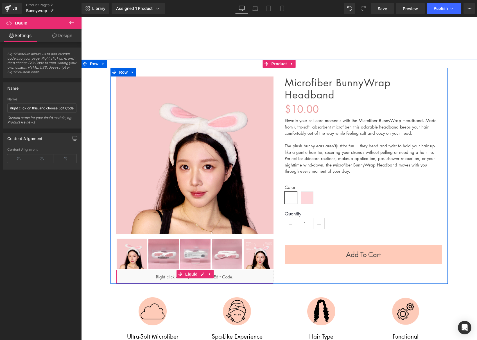
click at [209, 273] on icon at bounding box center [209, 273] width 1 height 3
click at [214, 274] on icon at bounding box center [213, 274] width 4 height 4
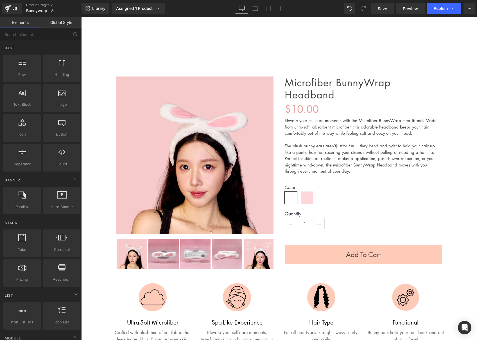
click at [298, 44] on div "Hair Care Hair Care Hair Wash Silk'e Repair Therapy Shampoo Silk'e Repair Thera…" at bounding box center [278, 44] width 395 height 30
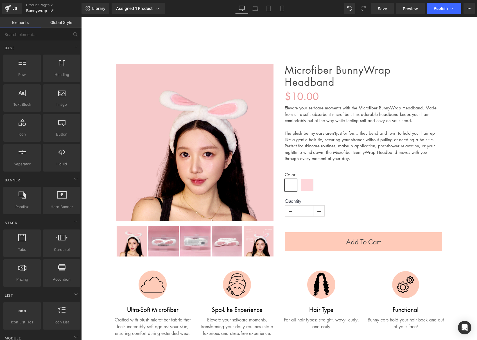
scroll to position [37, 0]
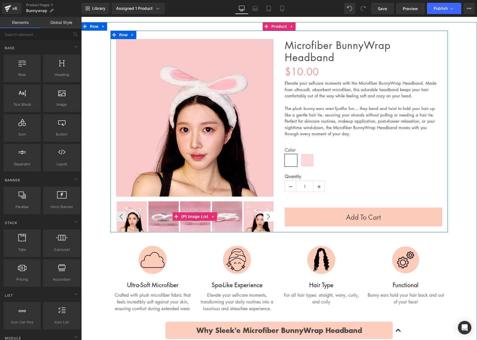
click at [268, 216] on button "›" at bounding box center [268, 216] width 10 height 10
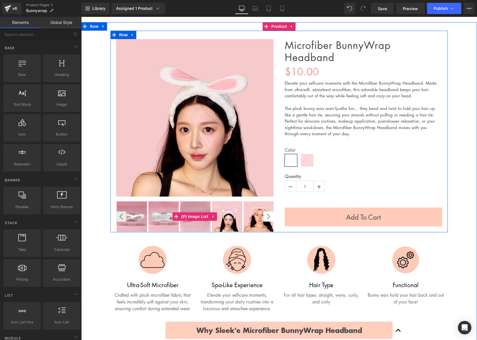
click at [268, 216] on button "›" at bounding box center [268, 216] width 10 height 10
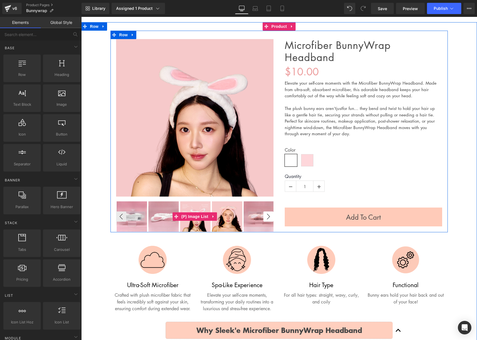
click at [268, 216] on button "›" at bounding box center [268, 216] width 10 height 10
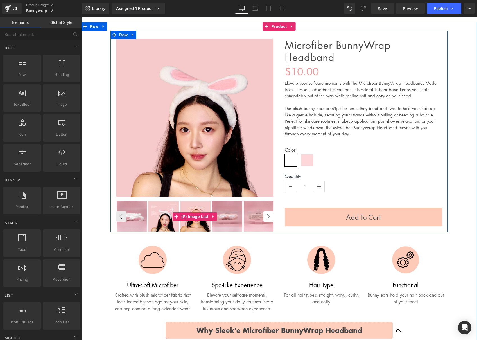
click at [268, 216] on button "›" at bounding box center [268, 216] width 10 height 10
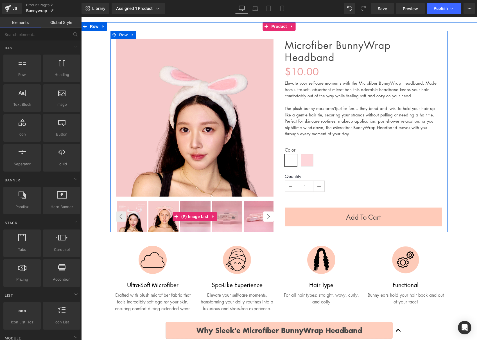
click at [267, 216] on button "›" at bounding box center [268, 216] width 10 height 10
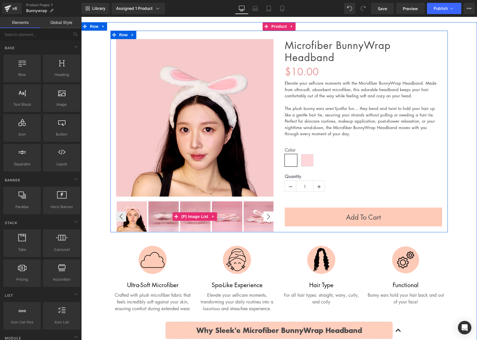
click at [267, 216] on button "›" at bounding box center [268, 216] width 10 height 10
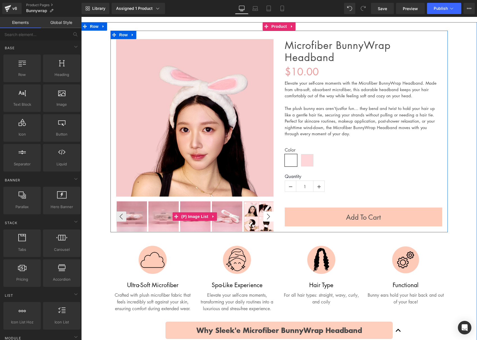
click at [267, 216] on button "›" at bounding box center [268, 216] width 10 height 10
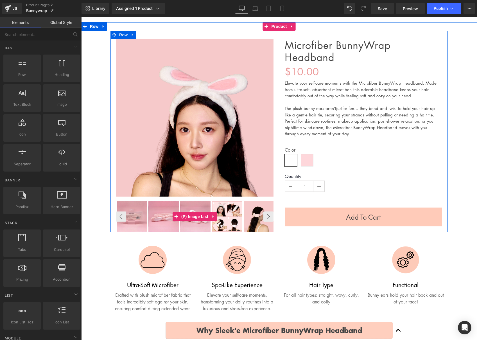
drag, startPoint x: 267, startPoint y: 216, endPoint x: 260, endPoint y: 217, distance: 7.1
click at [267, 216] on button "›" at bounding box center [268, 216] width 10 height 10
click at [231, 214] on img at bounding box center [227, 216] width 30 height 30
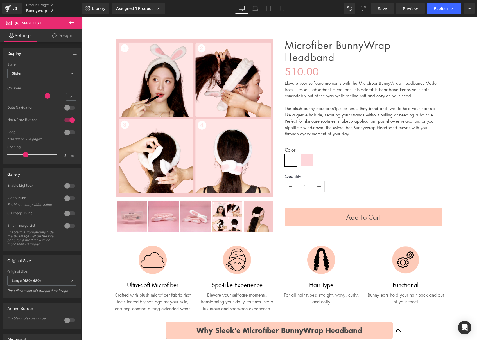
click at [73, 24] on icon at bounding box center [71, 22] width 7 height 7
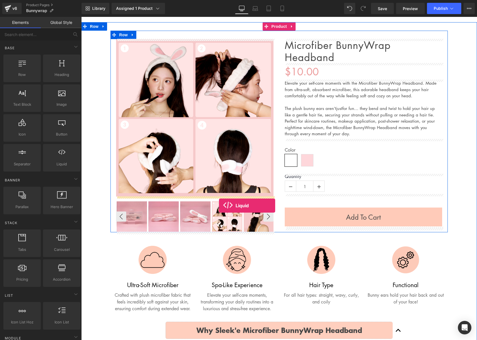
drag, startPoint x: 138, startPoint y: 170, endPoint x: 217, endPoint y: 206, distance: 86.7
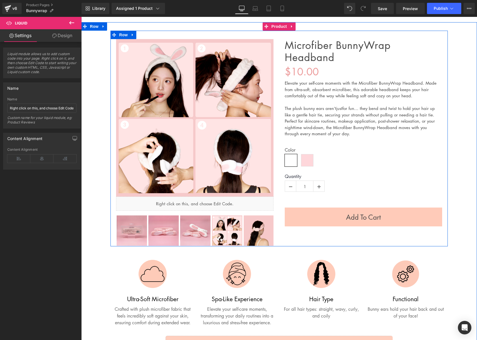
click at [202, 198] on div "Liquid" at bounding box center [194, 203] width 157 height 14
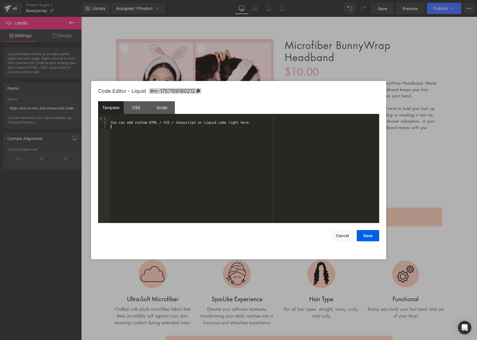
click at [170, 126] on div "You can add custom HTML / CSS / Javascript or Liquid code right here." at bounding box center [244, 174] width 269 height 114
click at [369, 238] on button "Save" at bounding box center [367, 235] width 22 height 11
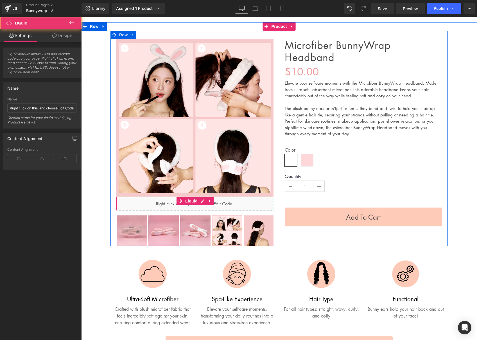
click at [170, 201] on div "Liquid" at bounding box center [194, 203] width 157 height 14
click at [145, 204] on div "Liquid" at bounding box center [194, 203] width 157 height 14
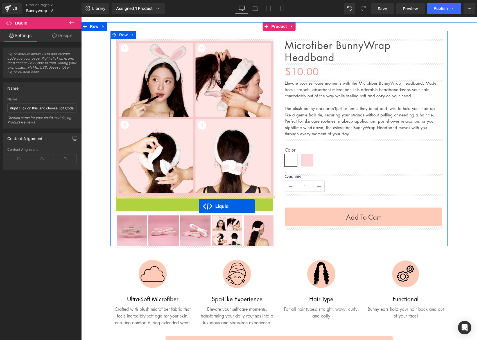
drag, startPoint x: 181, startPoint y: 200, endPoint x: 199, endPoint y: 206, distance: 18.0
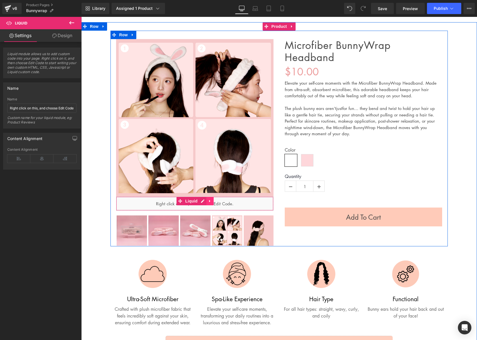
click at [209, 202] on icon at bounding box center [209, 200] width 1 height 3
click at [213, 202] on icon at bounding box center [213, 201] width 4 height 4
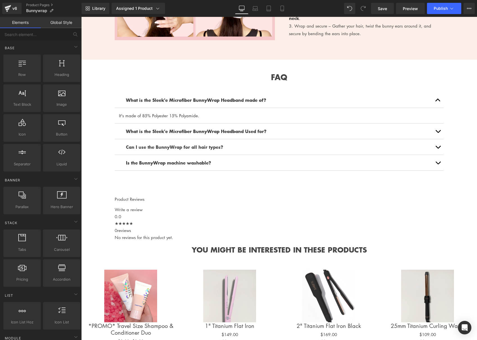
scroll to position [660, 0]
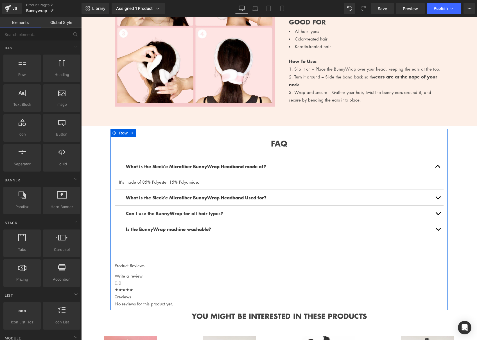
click at [128, 265] on h2 "Product Reviews" at bounding box center [279, 265] width 329 height 7
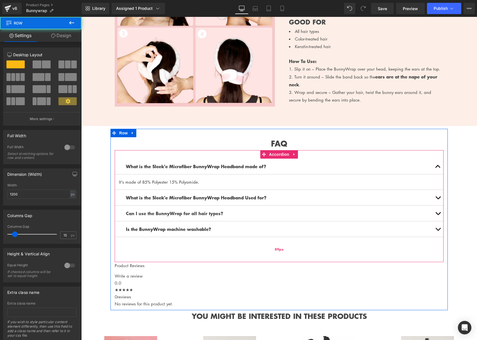
scroll to position [658, 0]
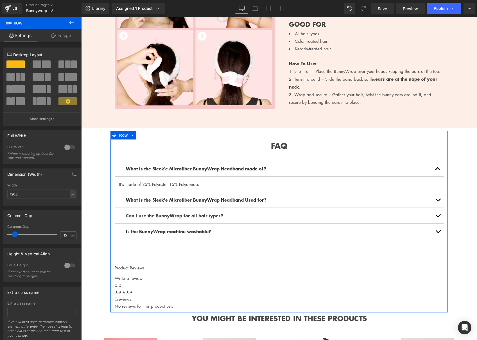
click at [142, 275] on div "Product Reviews Write a review" at bounding box center [279, 272] width 329 height 17
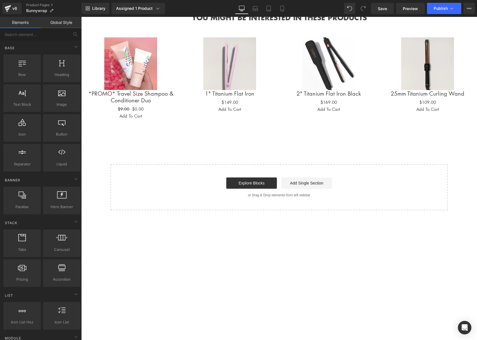
scroll to position [960, 0]
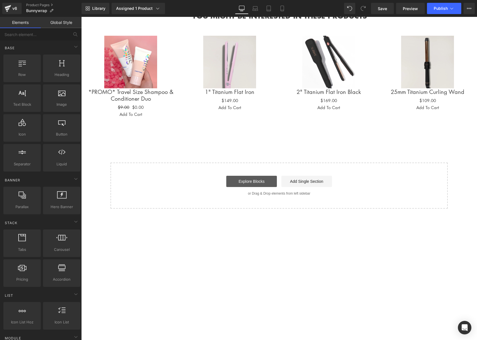
click at [246, 187] on link "Explore Blocks" at bounding box center [251, 181] width 51 height 11
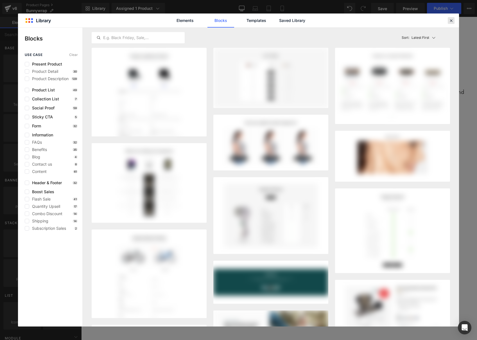
drag, startPoint x: 366, startPoint y: 3, endPoint x: 448, endPoint y: 20, distance: 84.0
click at [448, 20] on icon at bounding box center [450, 20] width 5 height 5
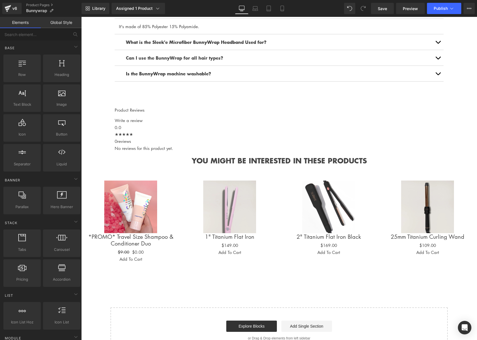
scroll to position [798, 0]
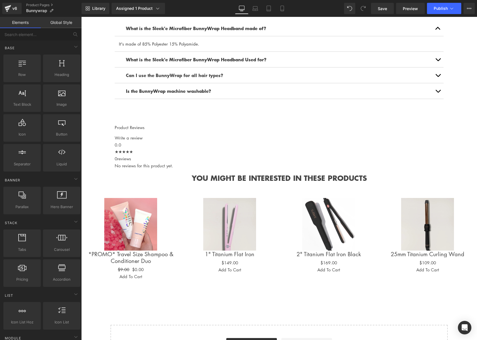
click at [295, 182] on div "YOU MIGHT BE INTERESTED IN THESE PRODUCTS Heading" at bounding box center [278, 178] width 395 height 12
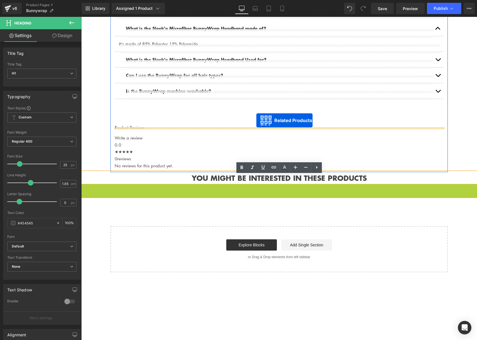
drag, startPoint x: 281, startPoint y: 191, endPoint x: 256, endPoint y: 120, distance: 74.7
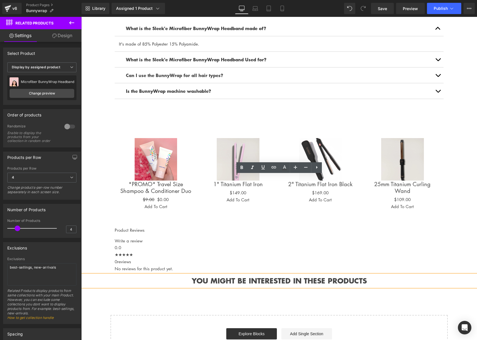
click at [256, 286] on h1 "YOU MIGHT BE INTERESTED IN THESE PRODUCTS" at bounding box center [278, 280] width 395 height 12
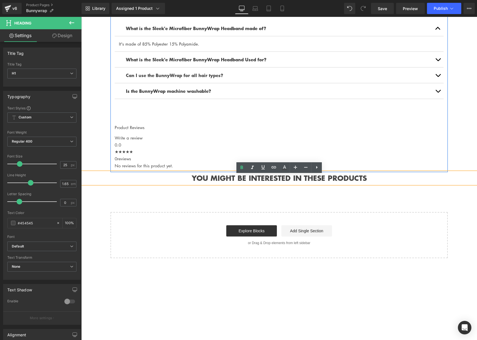
scroll to position [695, 0]
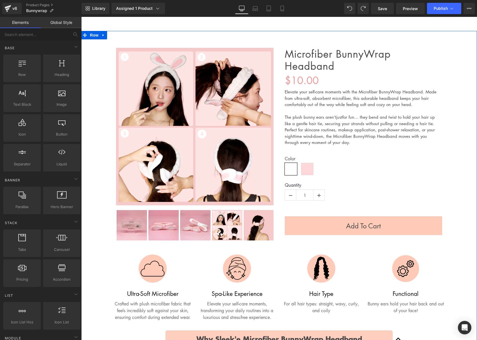
scroll to position [0, 0]
